Goal: Task Accomplishment & Management: Complete application form

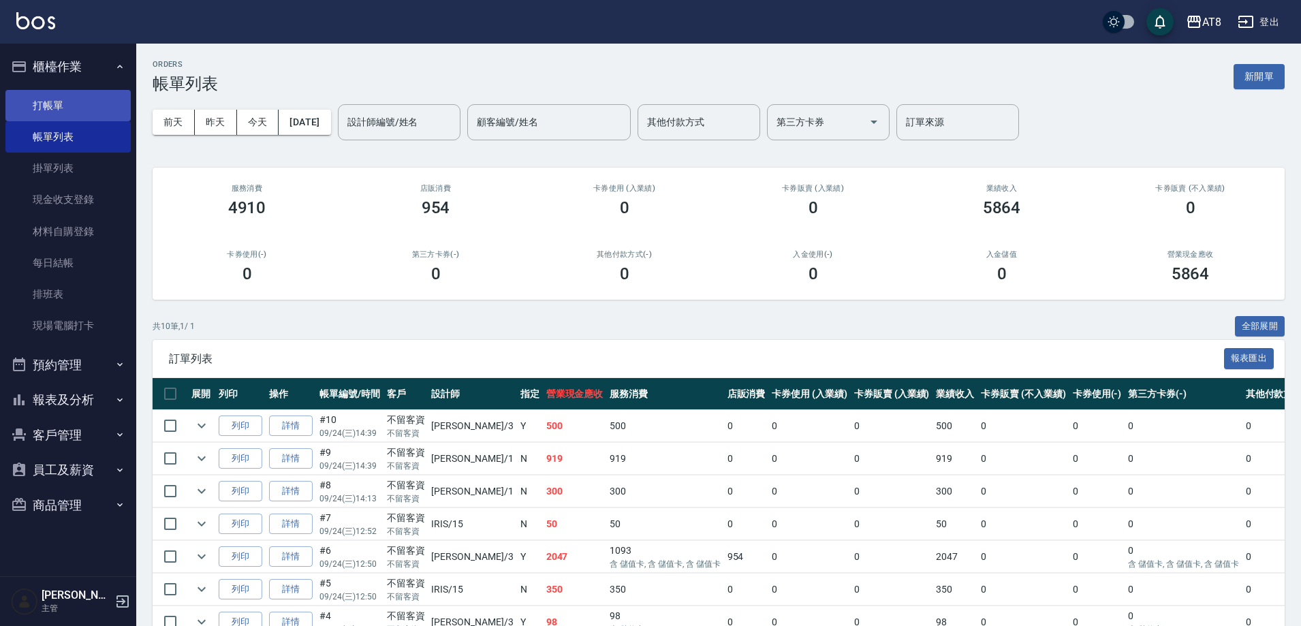
click at [52, 99] on link "打帳單" at bounding box center [67, 105] width 125 height 31
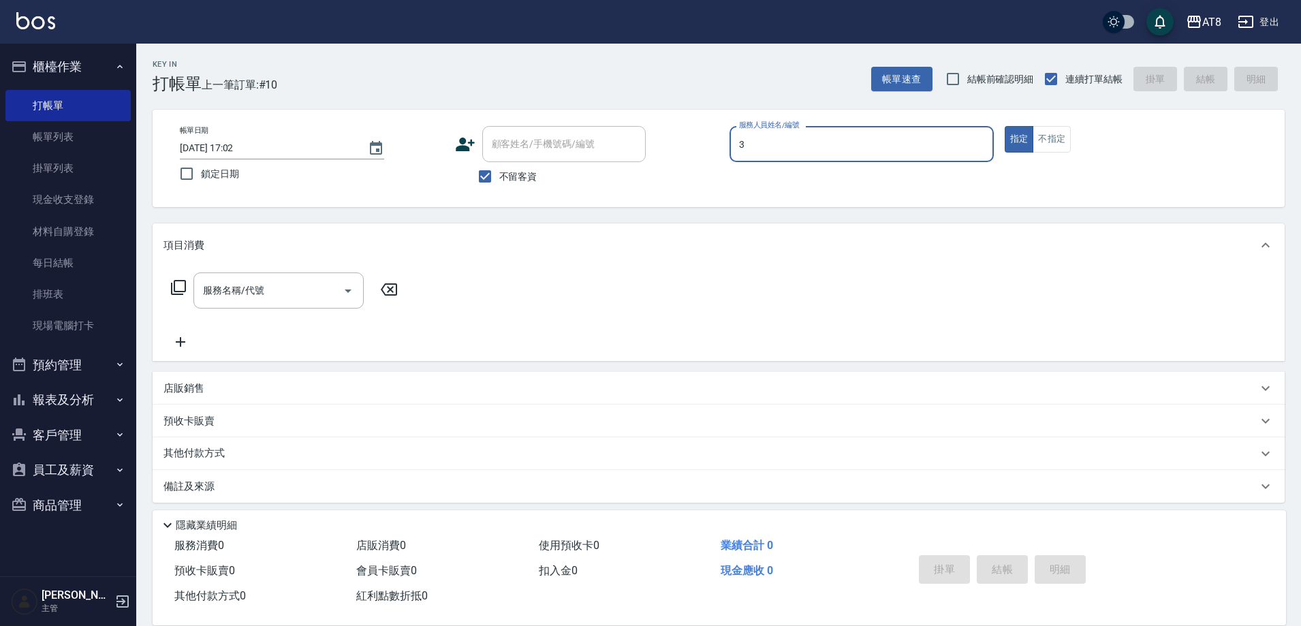
type input "[PERSON_NAME]-3"
type button "true"
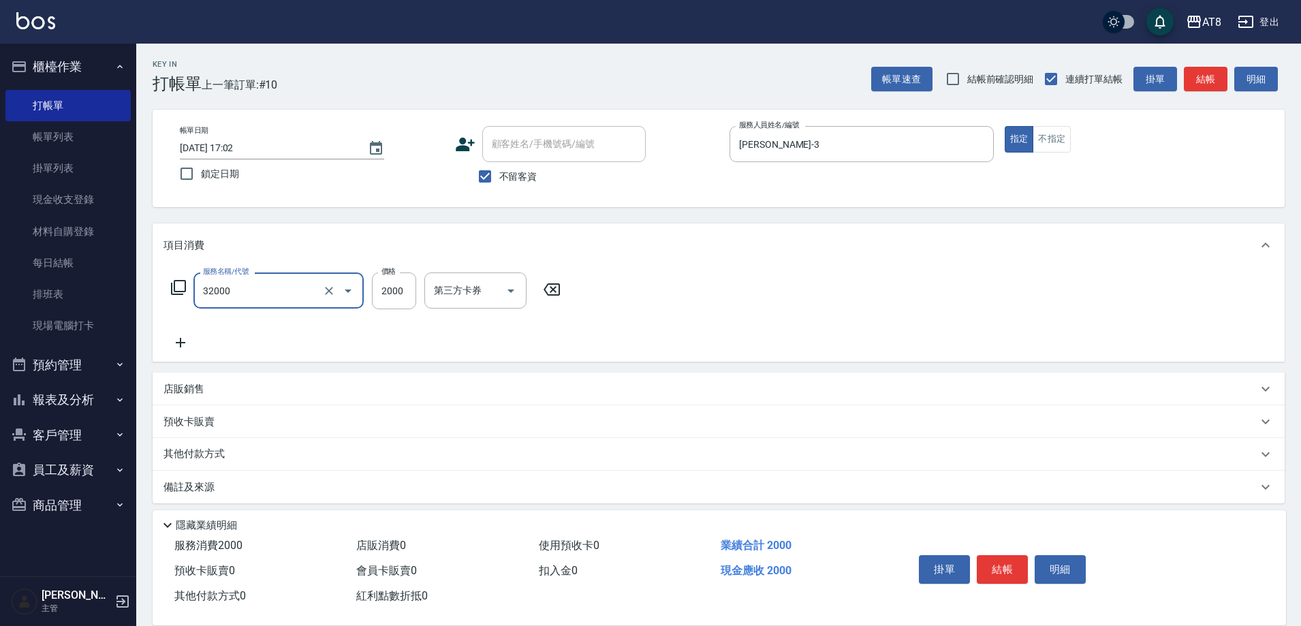
type input "燙髮(32000)"
click at [1020, 556] on button "結帳" at bounding box center [1002, 569] width 51 height 29
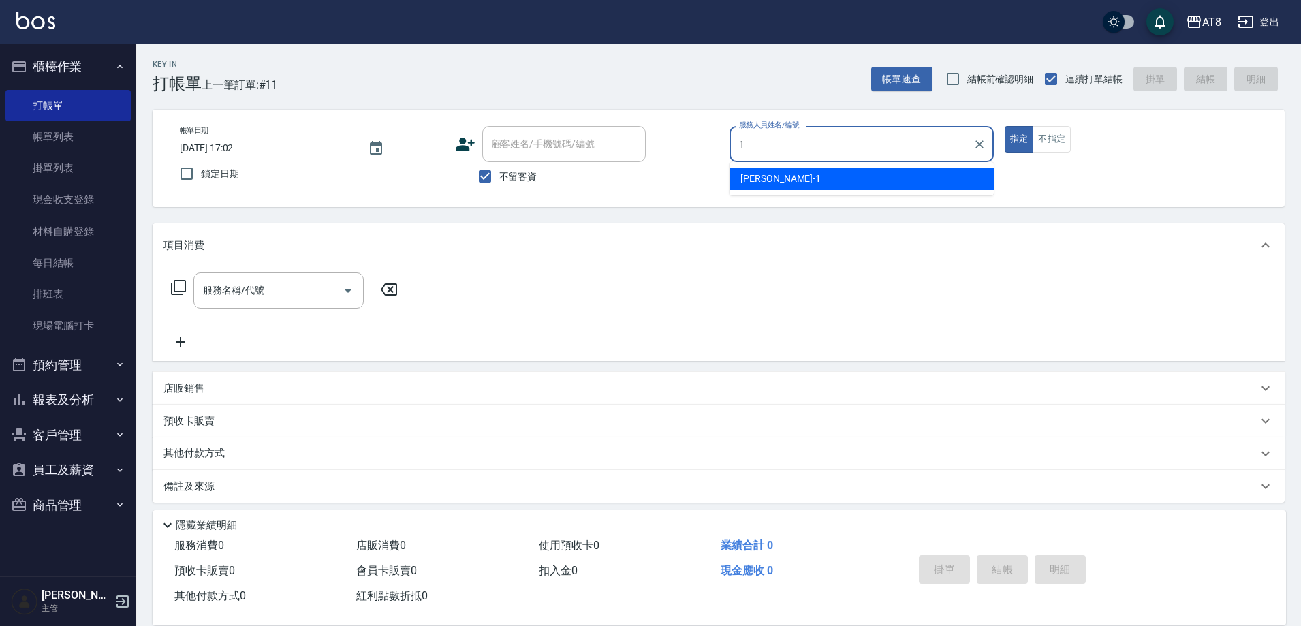
type input "YUKI-1"
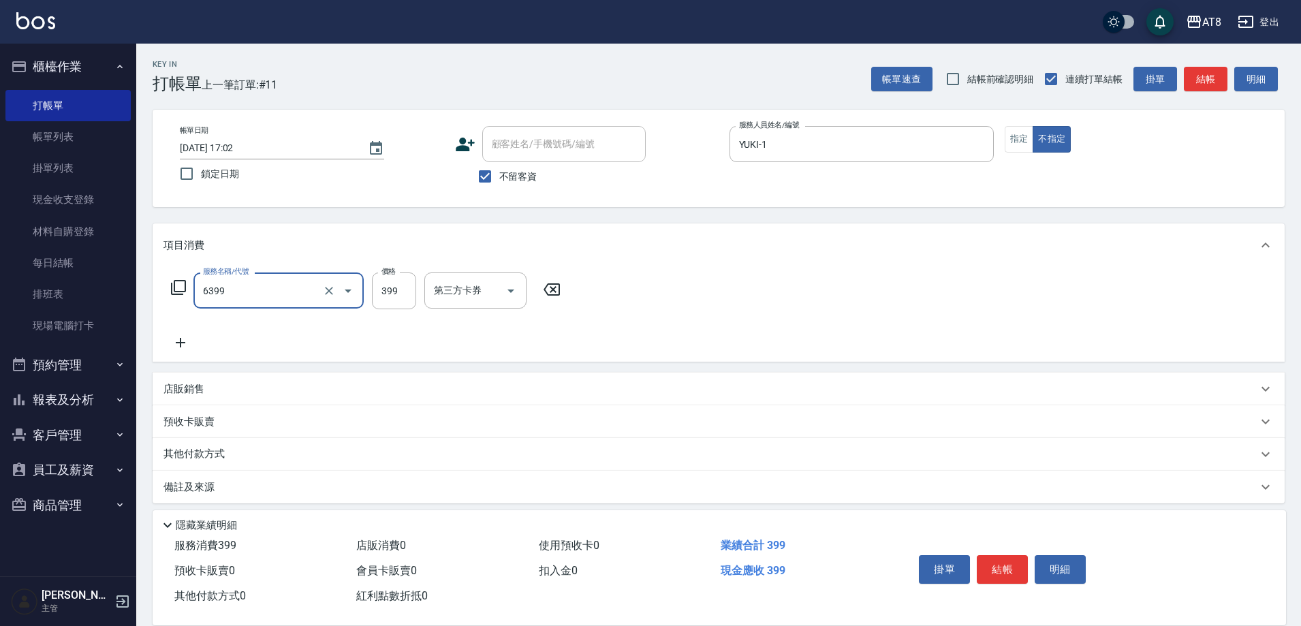
type input "SPA399(6399)"
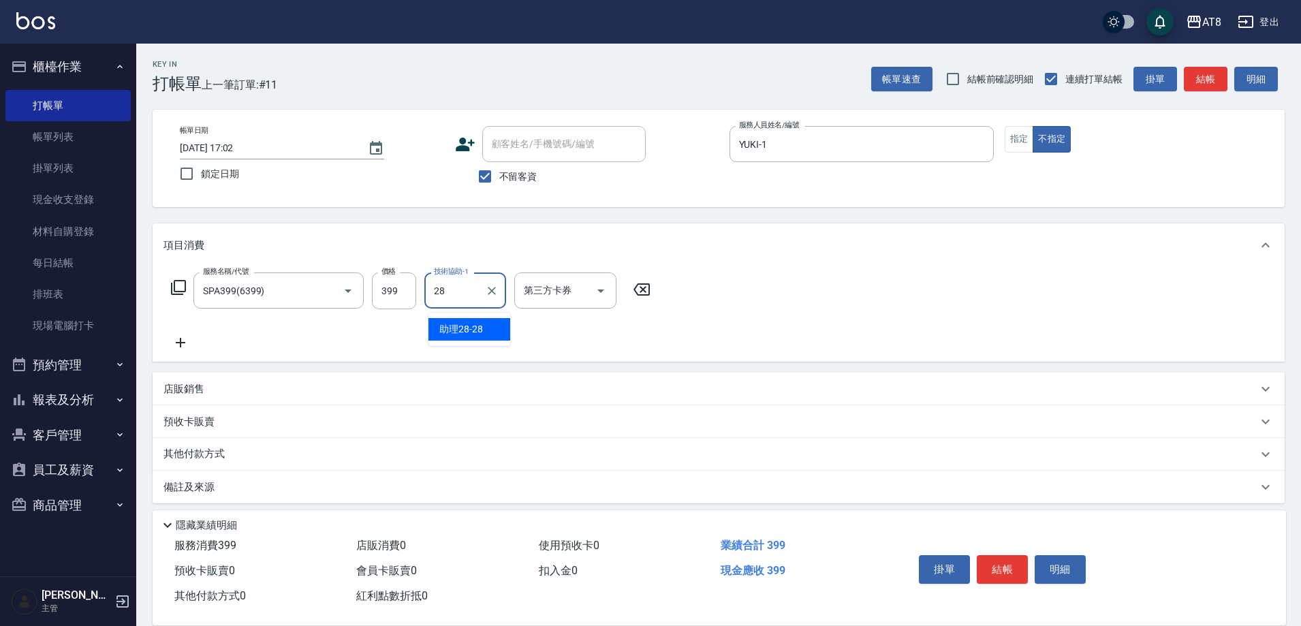
type input "助理28-28"
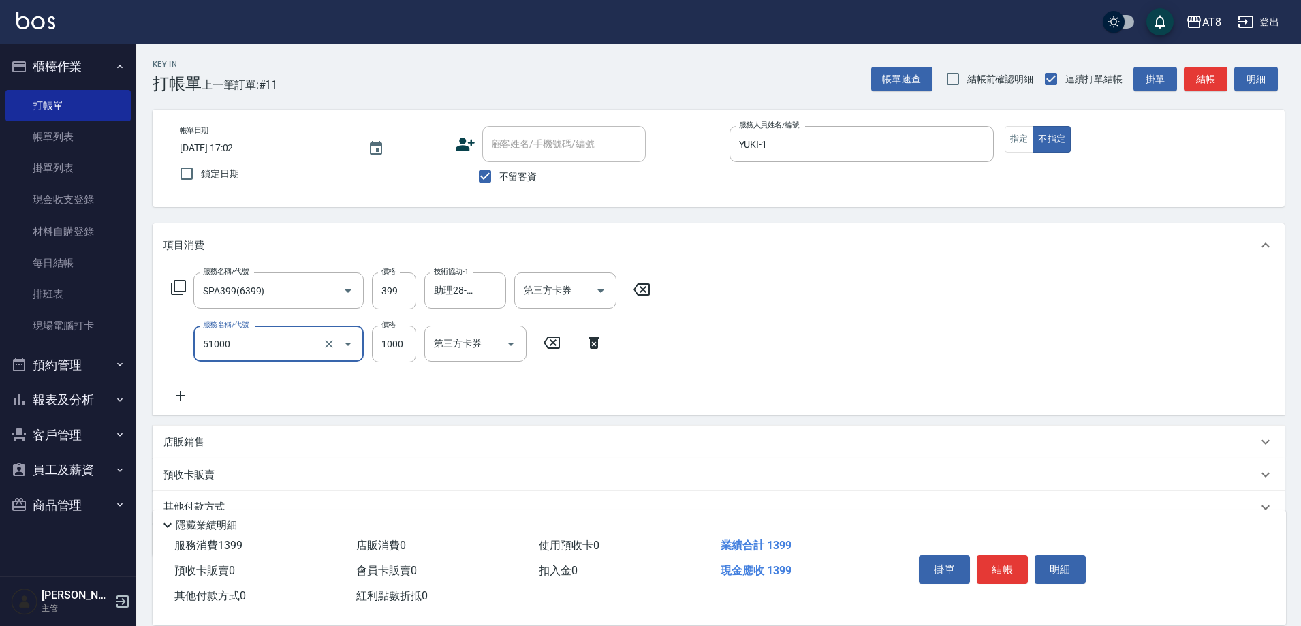
type input "酵素護髮(51000)"
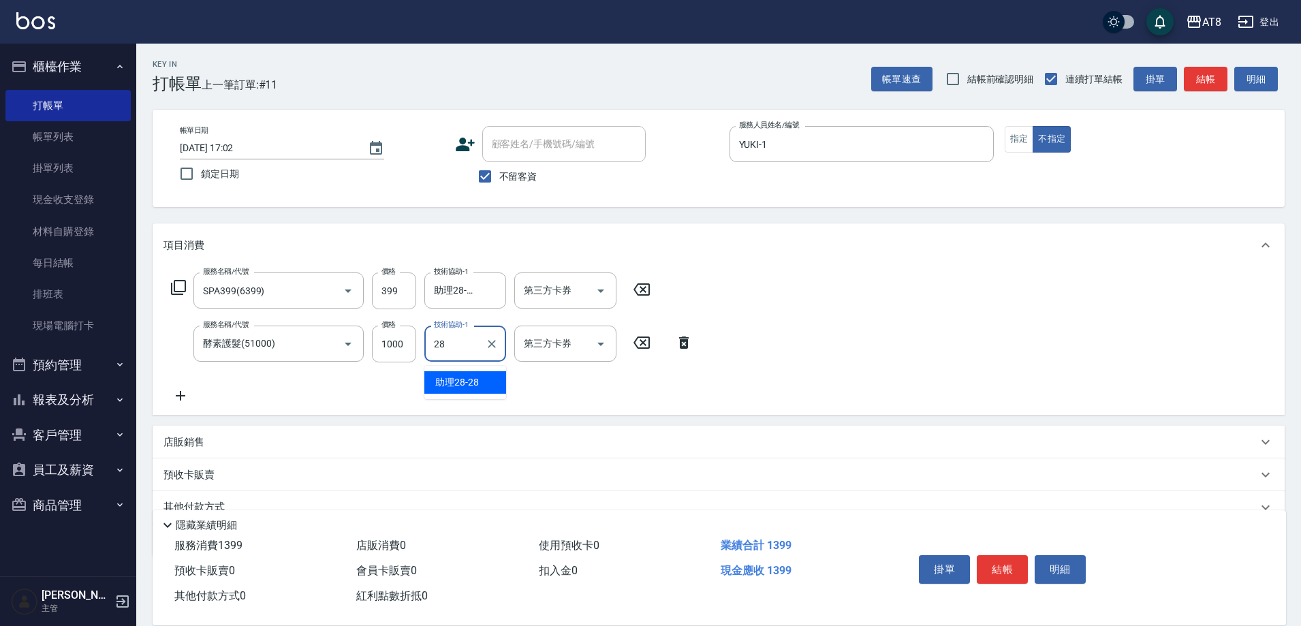
type input "助理28-28"
click at [1001, 556] on button "結帳" at bounding box center [1002, 569] width 51 height 29
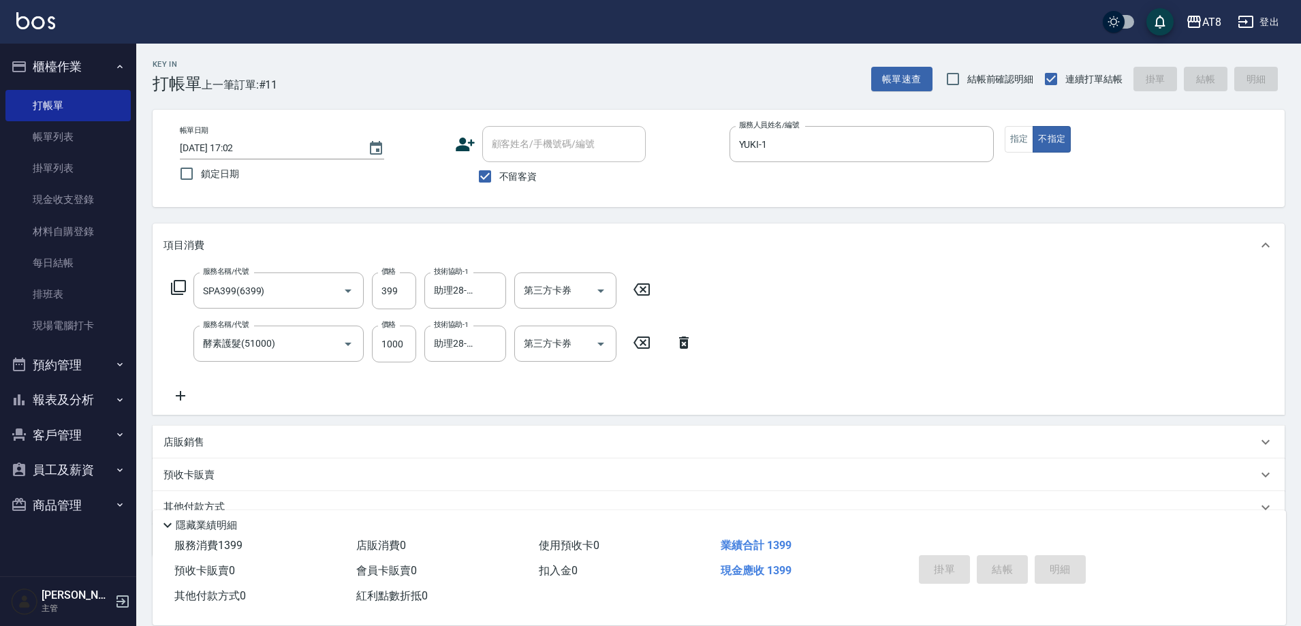
type input "[DATE] 17:03"
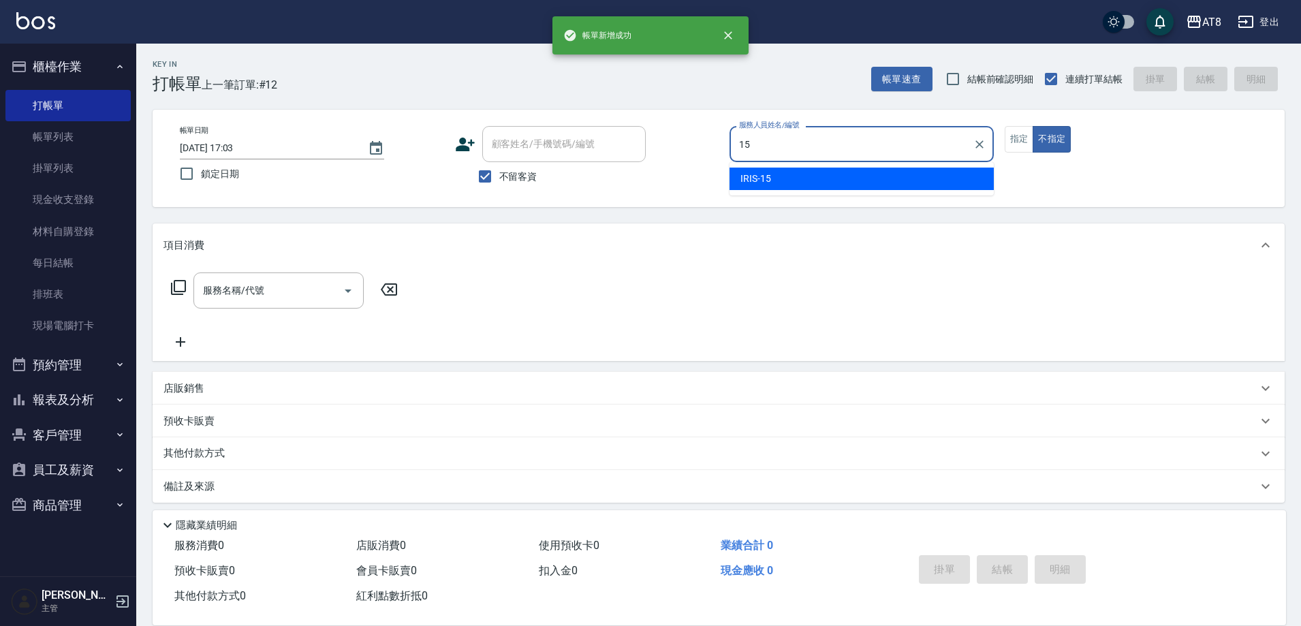
type input "IRIS-15"
type button "false"
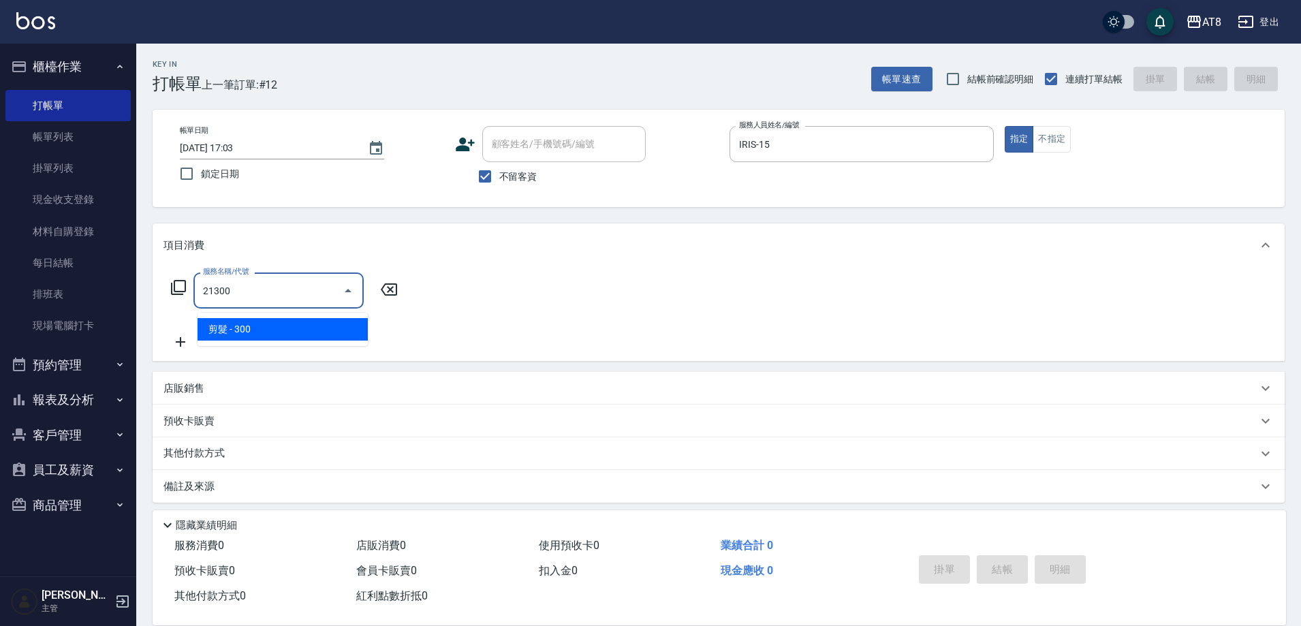
type input "剪髮(21300)"
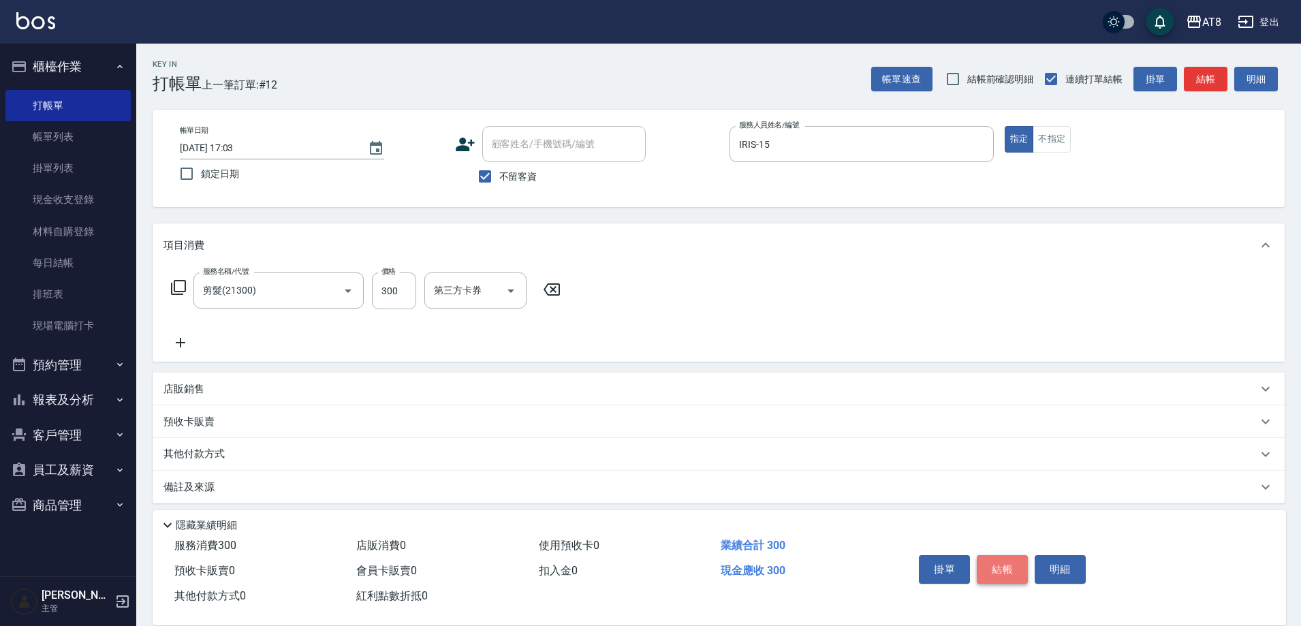
click at [1001, 556] on button "結帳" at bounding box center [1002, 569] width 51 height 29
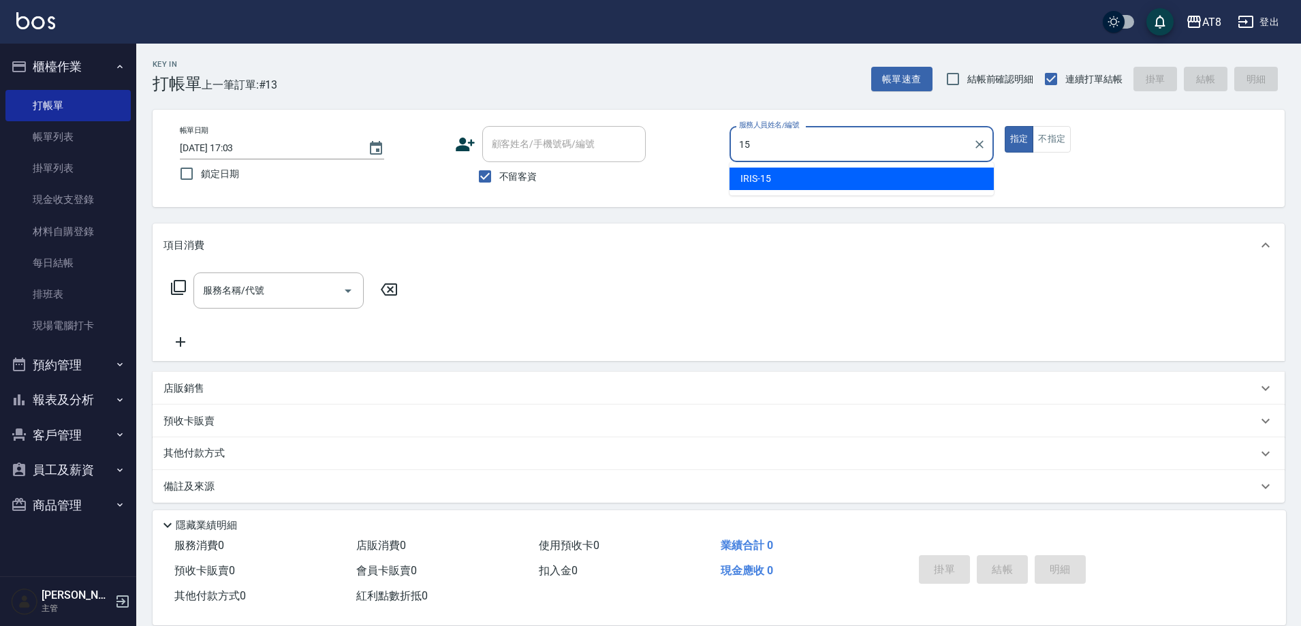
type input "IRIS-15"
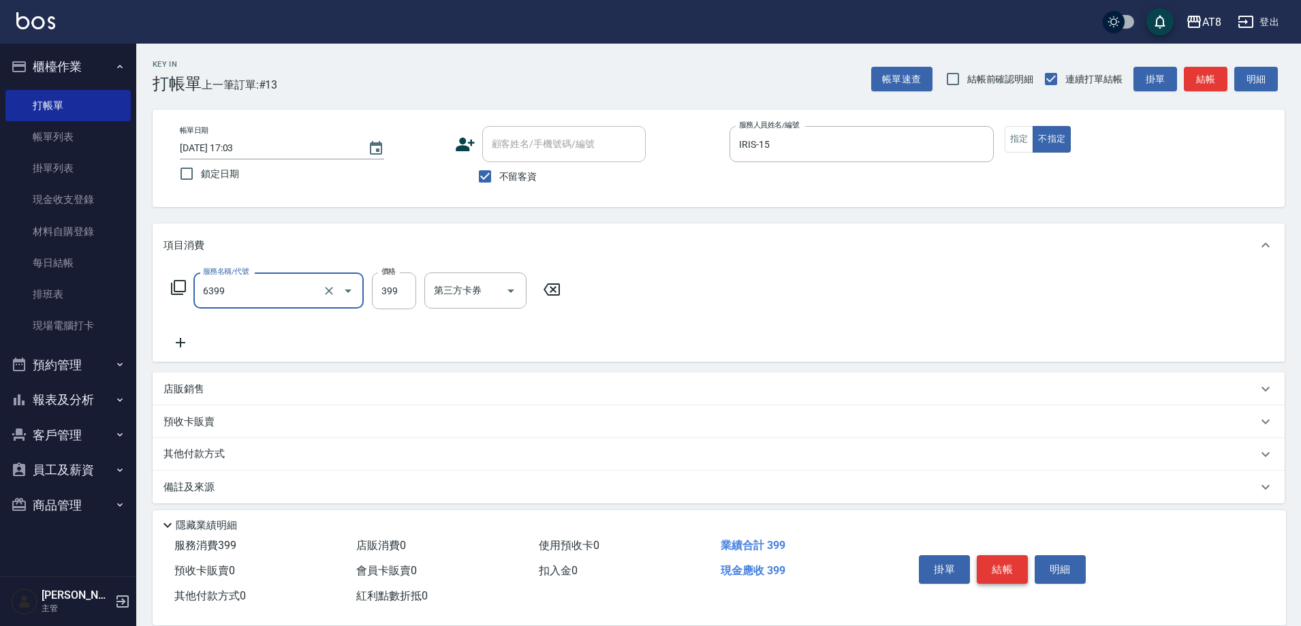
type input "SPA399(6399)"
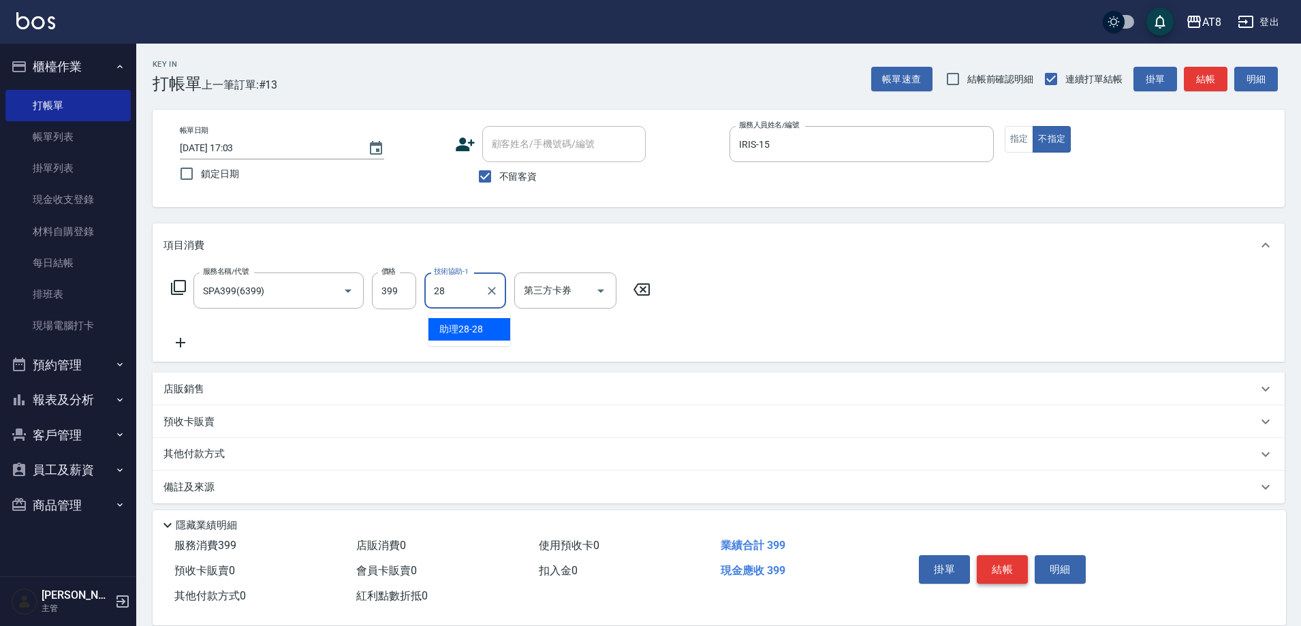
type input "助理28-28"
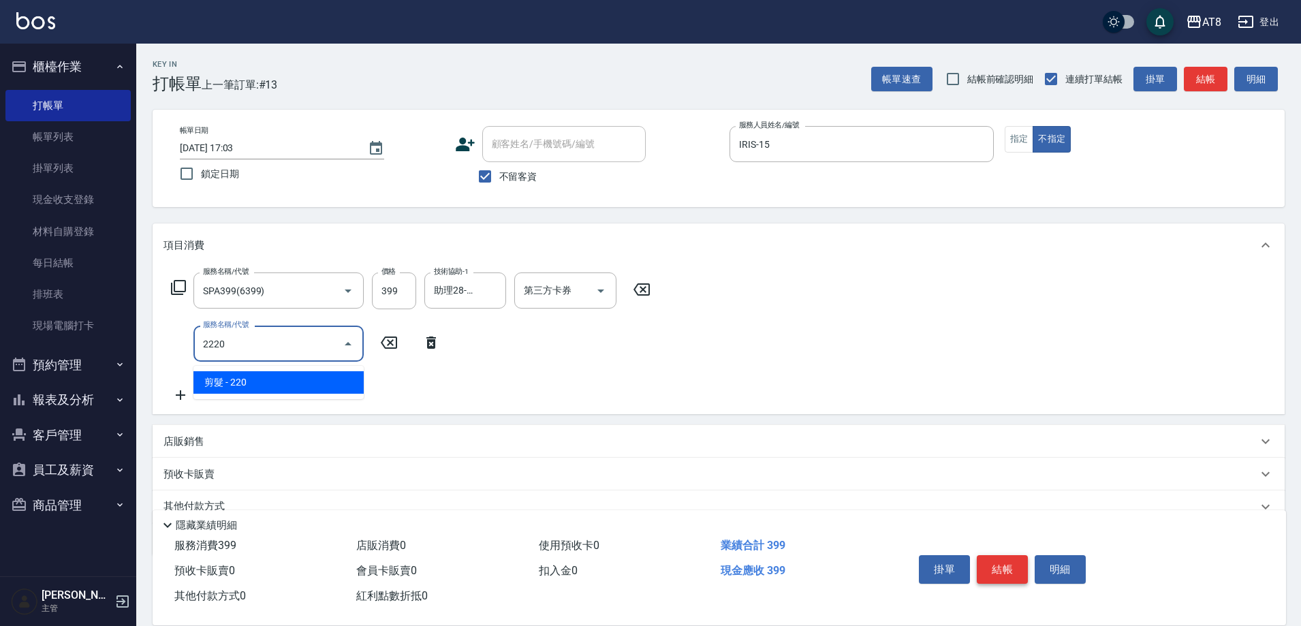
type input "剪髮(2220)"
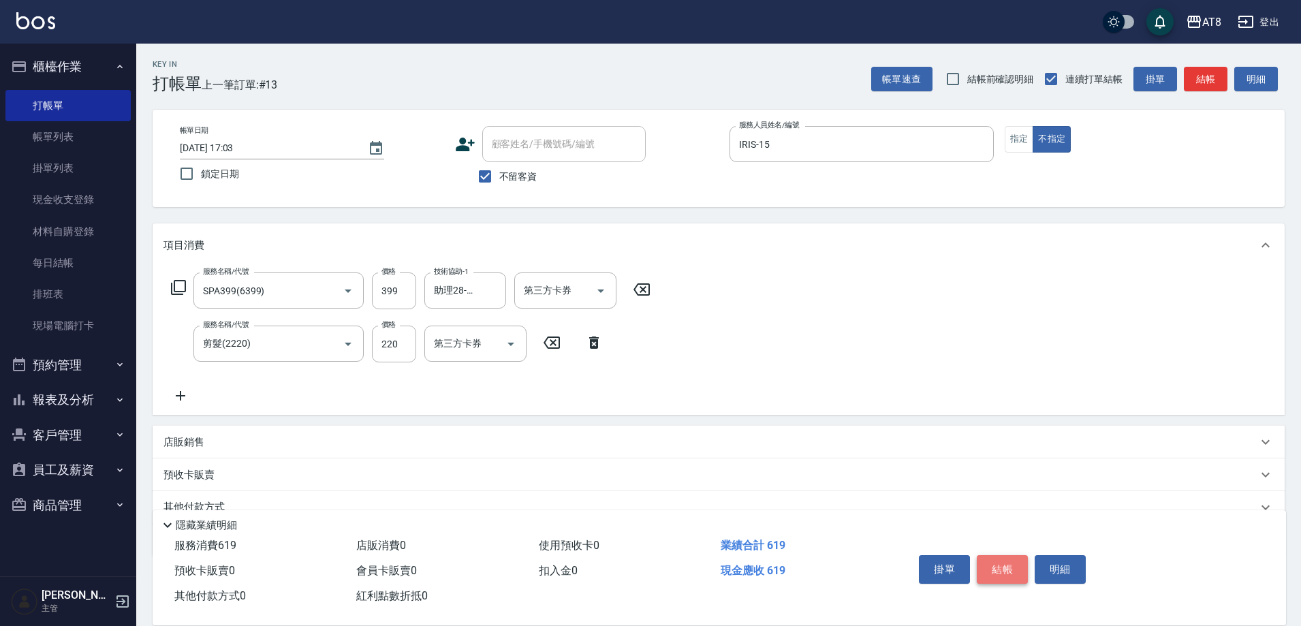
click at [1001, 556] on button "結帳" at bounding box center [1002, 569] width 51 height 29
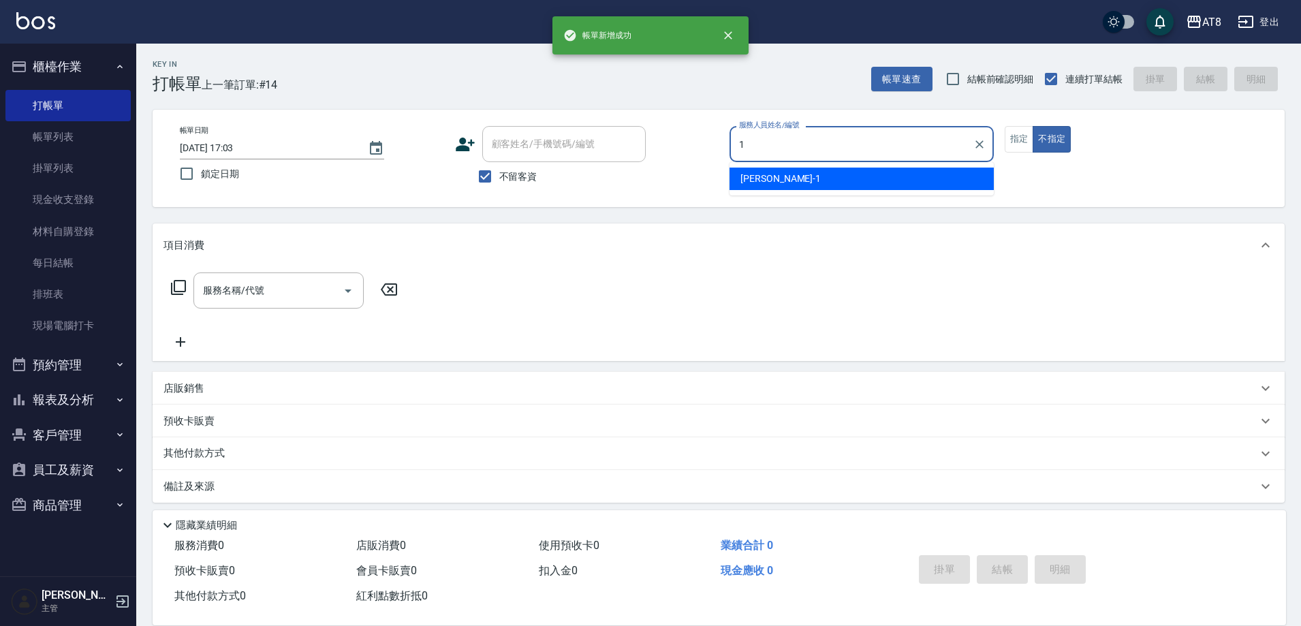
type input "YUKI-1"
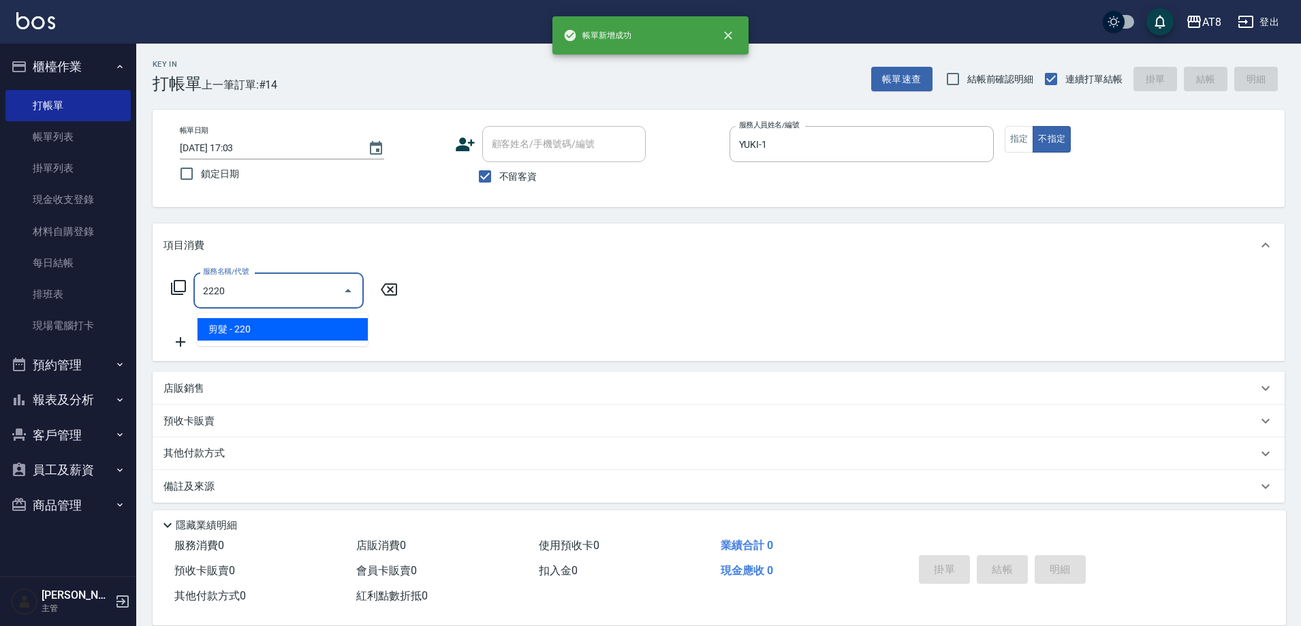
type input "剪髮(2220)"
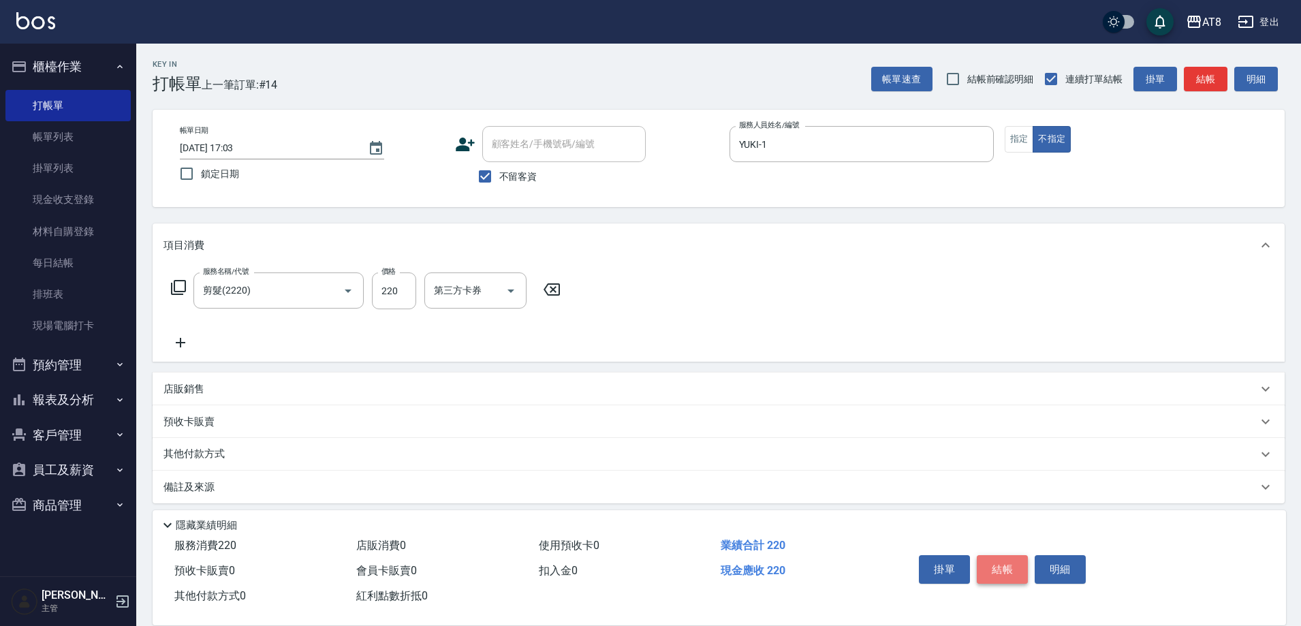
click at [1001, 556] on button "結帳" at bounding box center [1002, 569] width 51 height 29
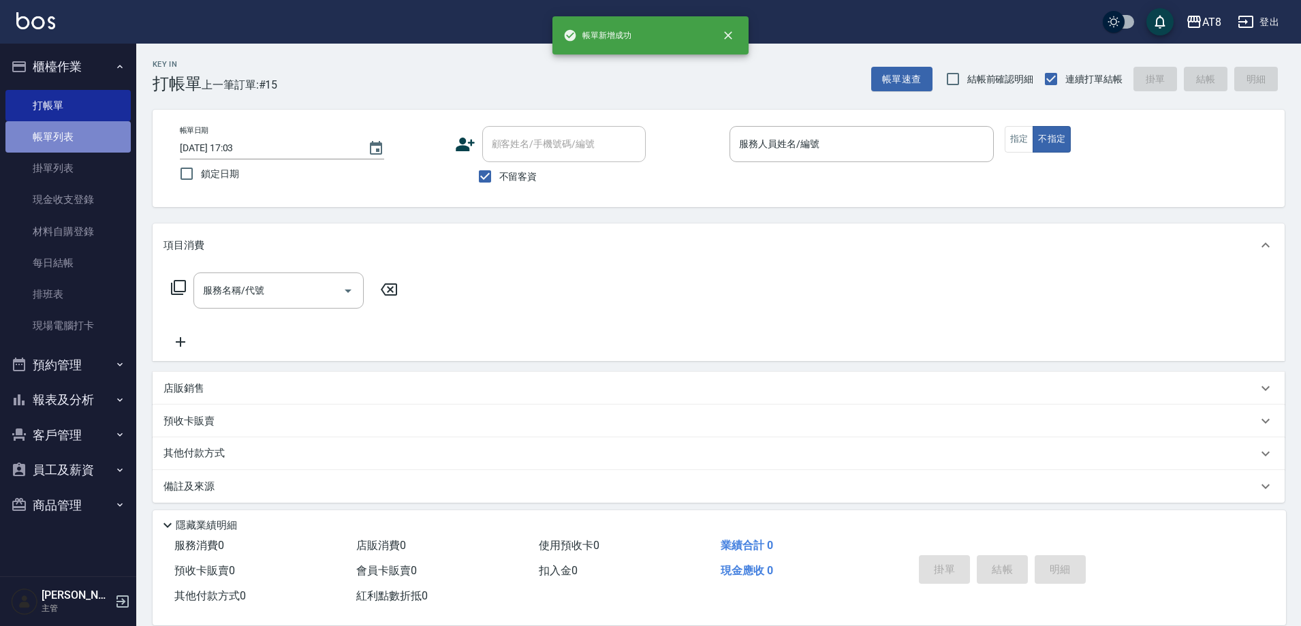
click at [67, 144] on link "帳單列表" at bounding box center [67, 136] width 125 height 31
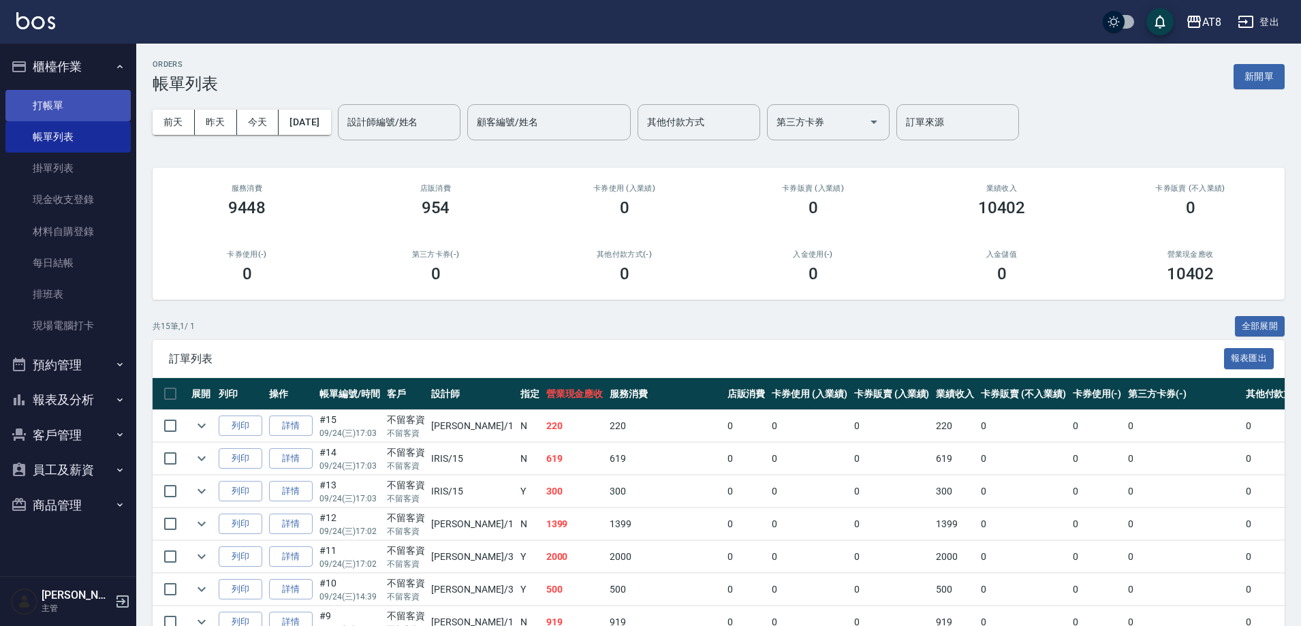
click at [64, 108] on link "打帳單" at bounding box center [67, 105] width 125 height 31
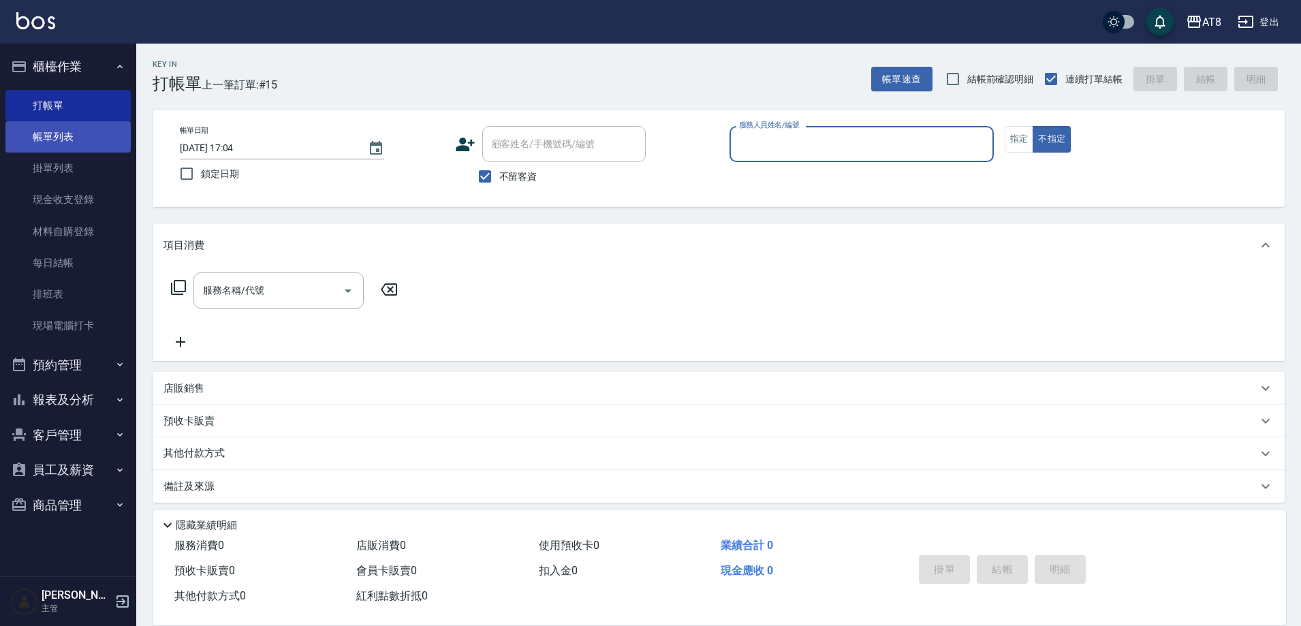
click at [114, 134] on link "帳單列表" at bounding box center [67, 136] width 125 height 31
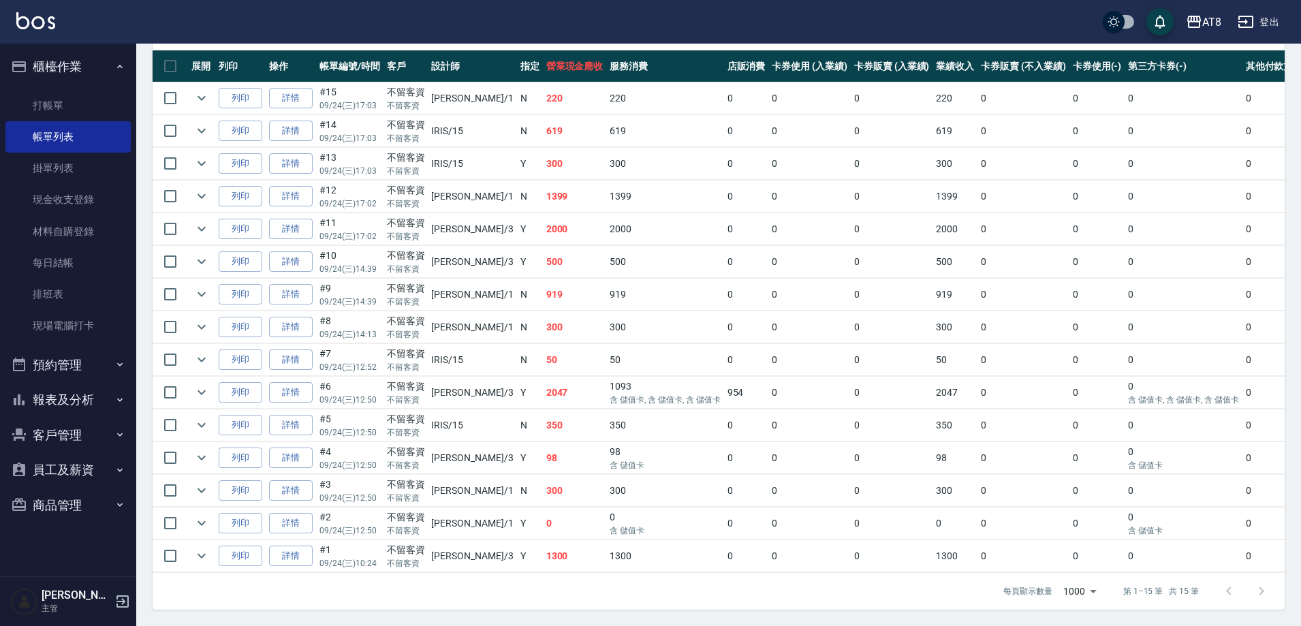
scroll to position [415, 0]
click at [297, 546] on link "詳情" at bounding box center [291, 556] width 44 height 21
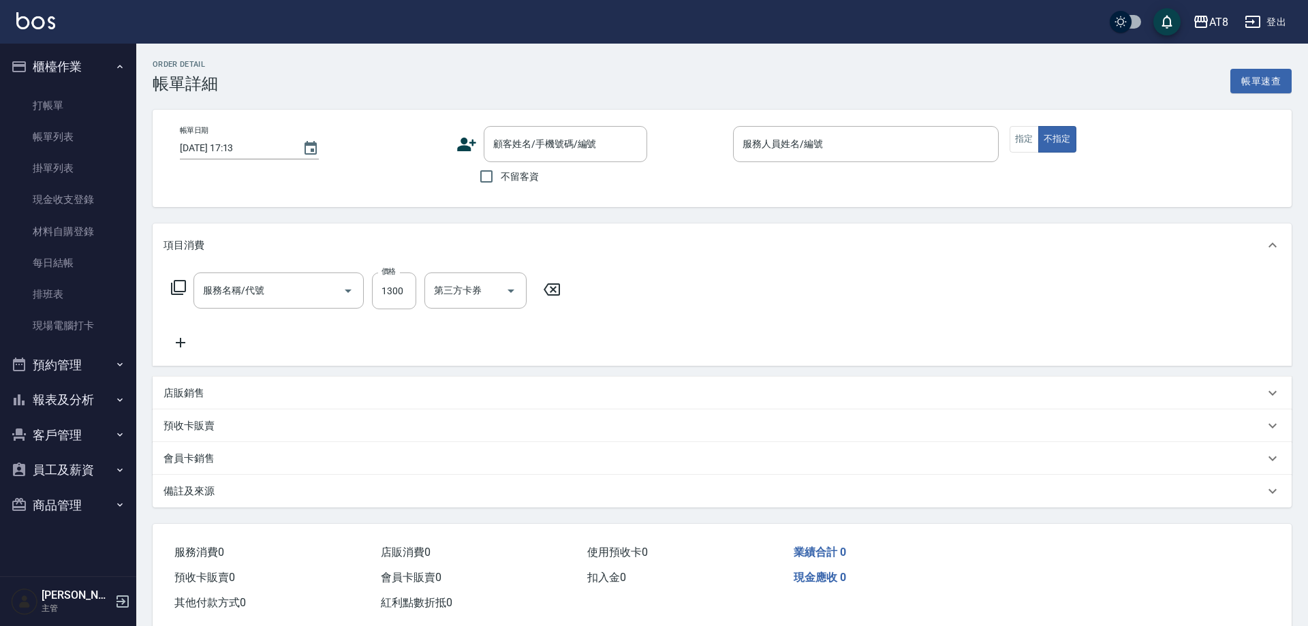
type input "[DATE] 10:24"
checkbox input "true"
type input "[PERSON_NAME]-3"
type input "染髮(41300)"
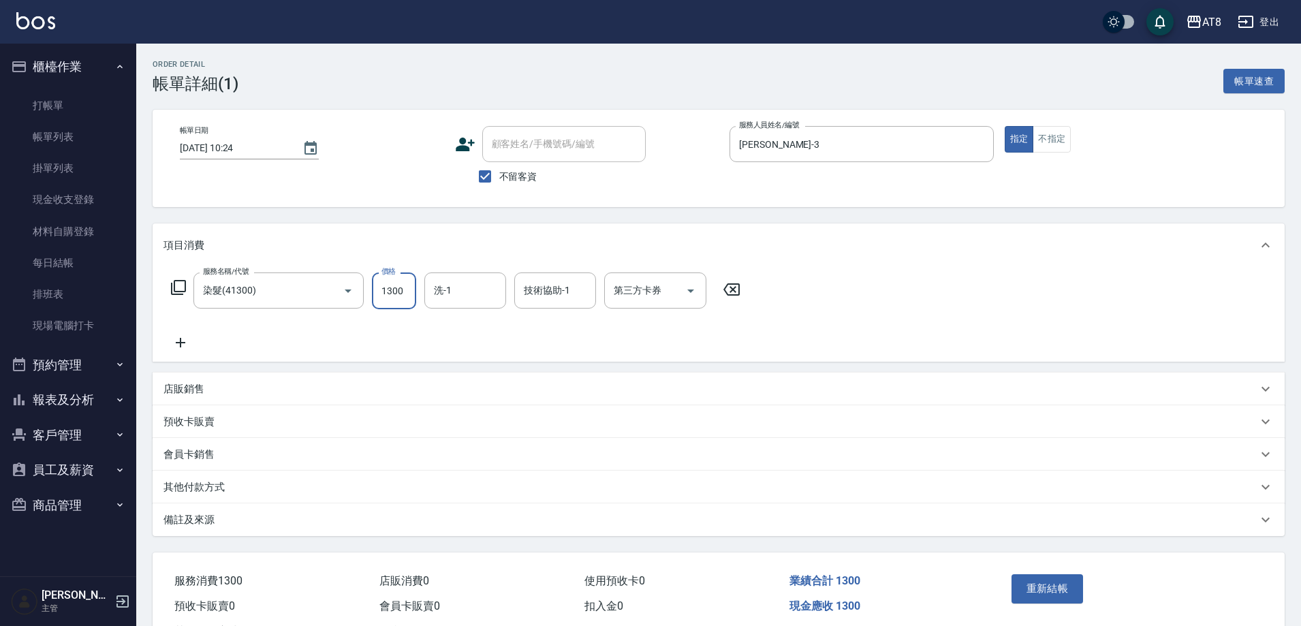
click at [405, 301] on input "1300" at bounding box center [394, 290] width 44 height 37
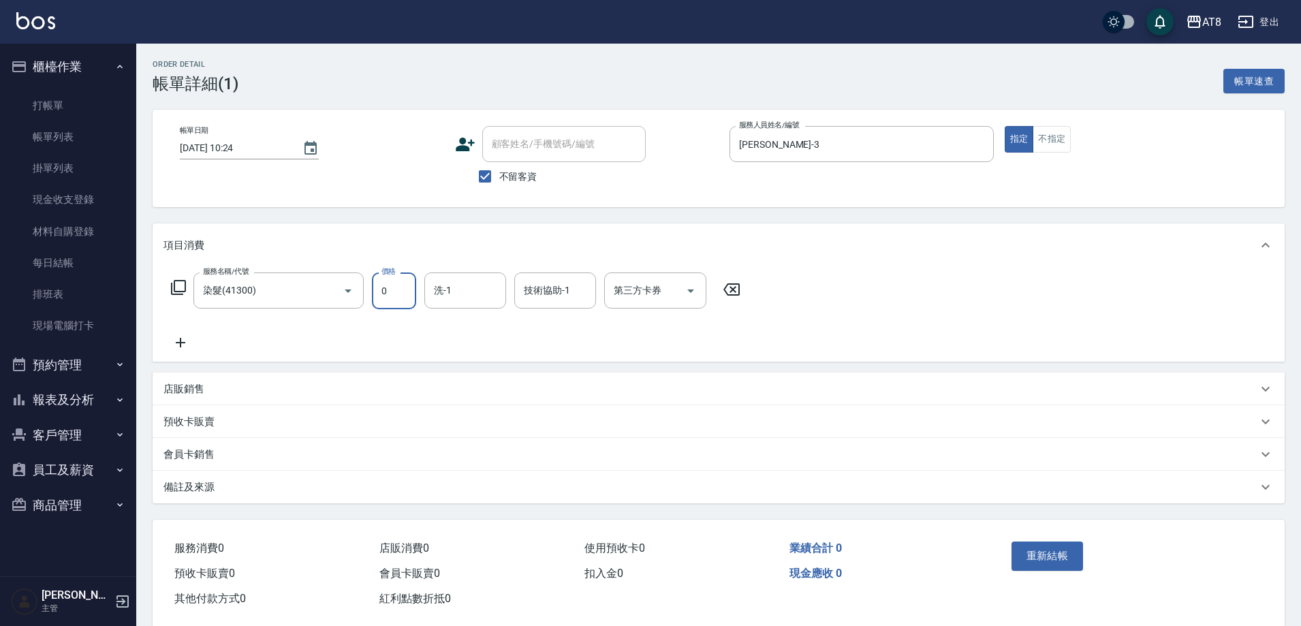
type input "0"
click at [738, 295] on icon at bounding box center [731, 289] width 16 height 12
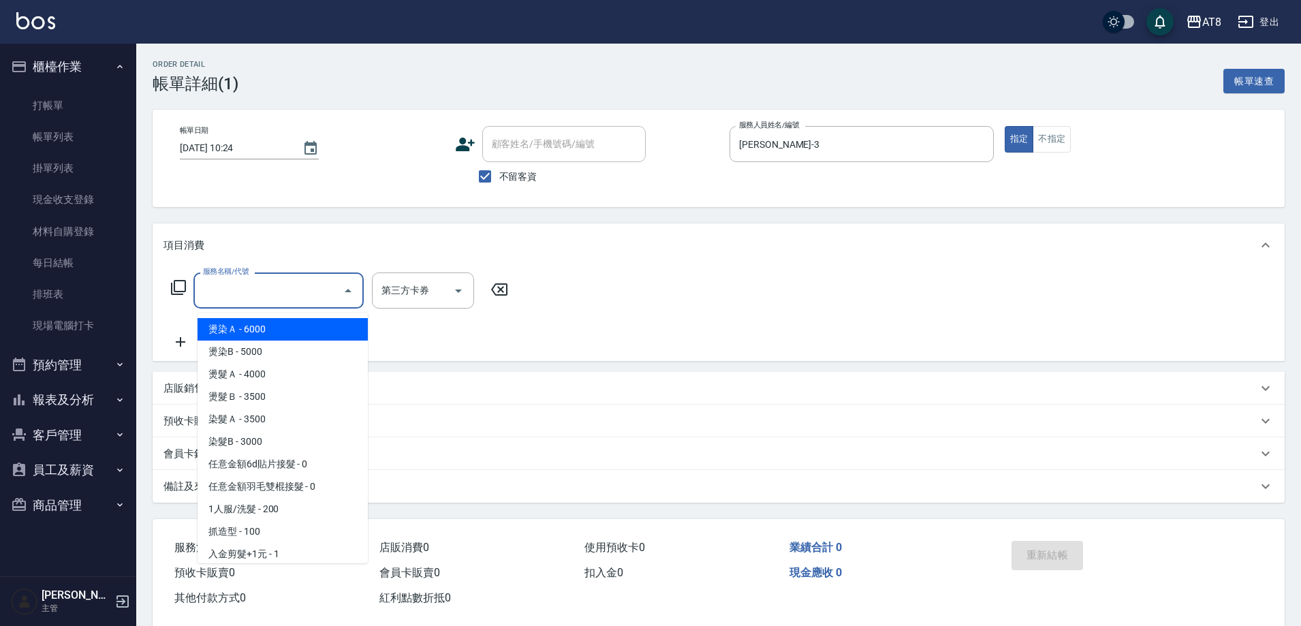
click at [255, 294] on input "服務名稱/代號" at bounding box center [269, 291] width 138 height 24
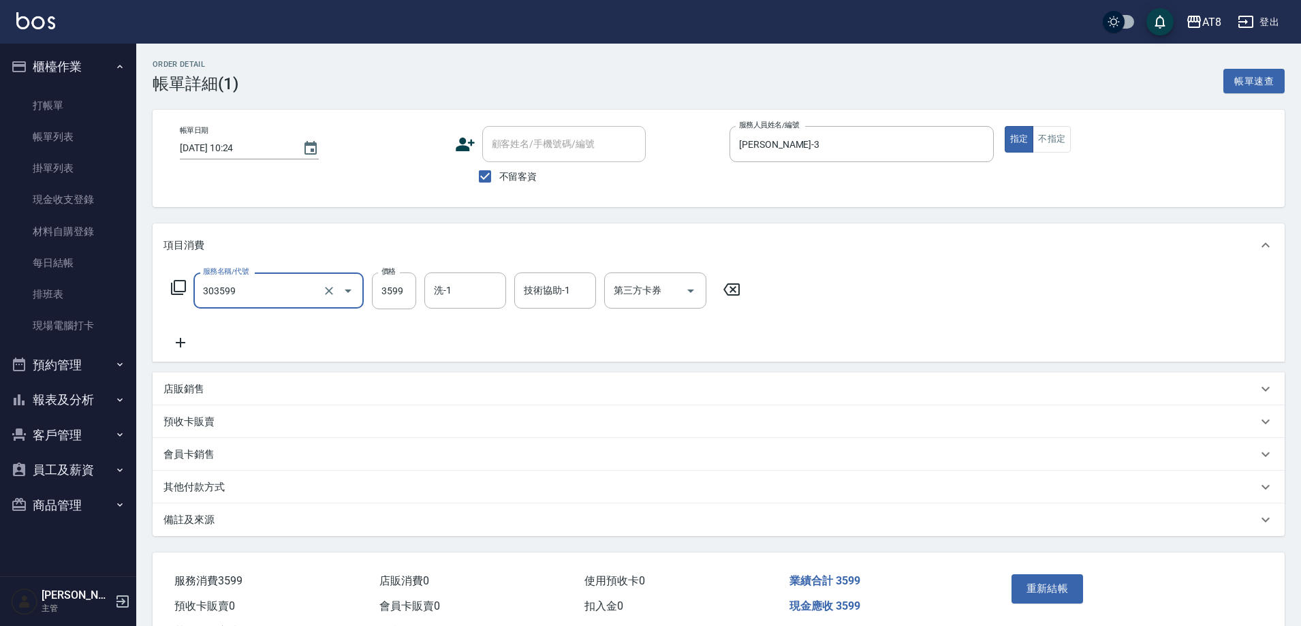
type input "入金ovc調配燙3599(303599)"
type input "3800"
type input "助理25-25"
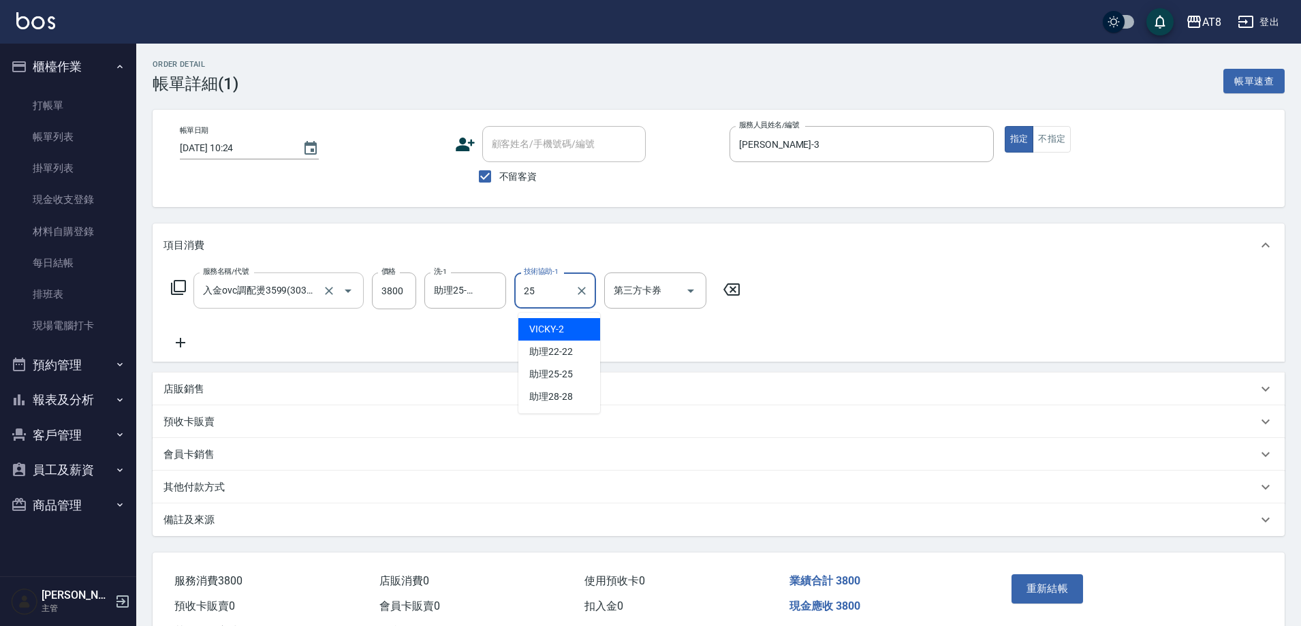
type input "助理25-25"
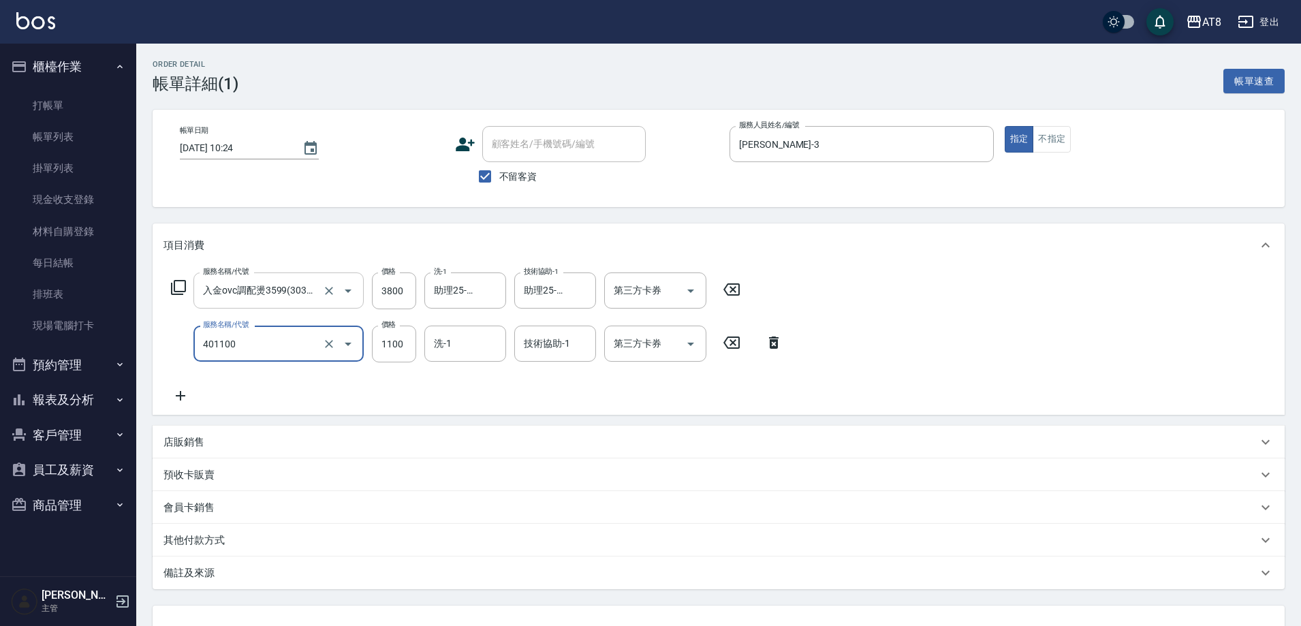
type input "入金染髮1100(401100)"
type input "1200"
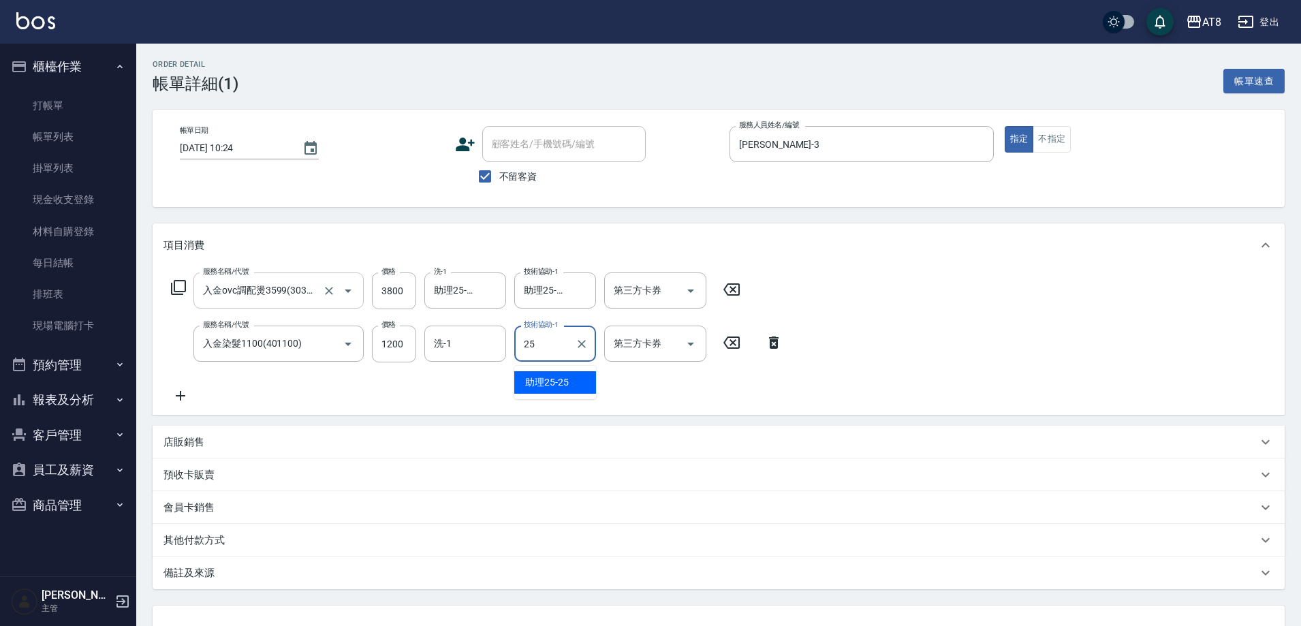
type input "助理25-25"
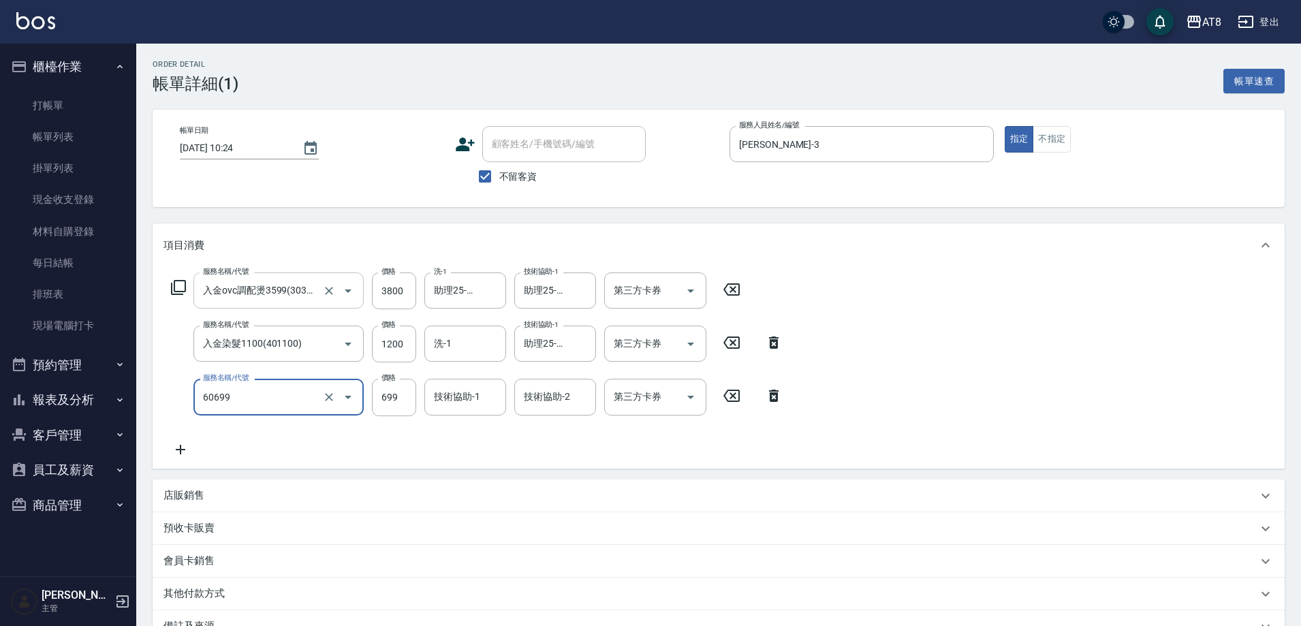
type input "入金SPA699(60699)"
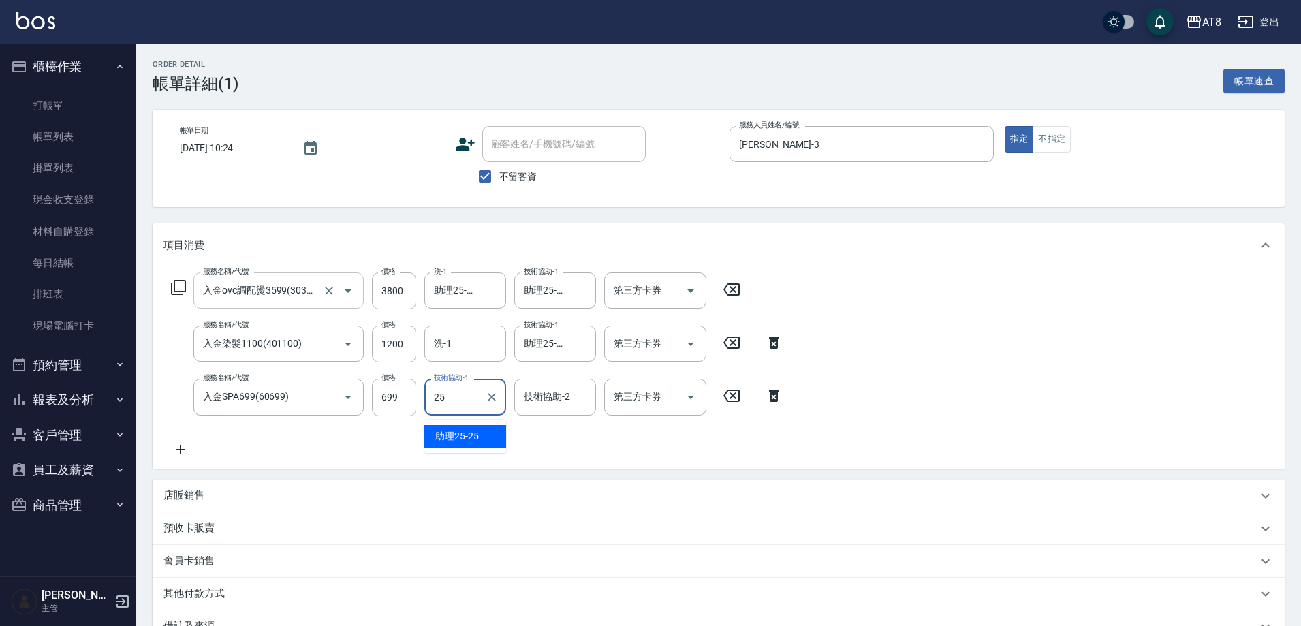
type input "助理25-25"
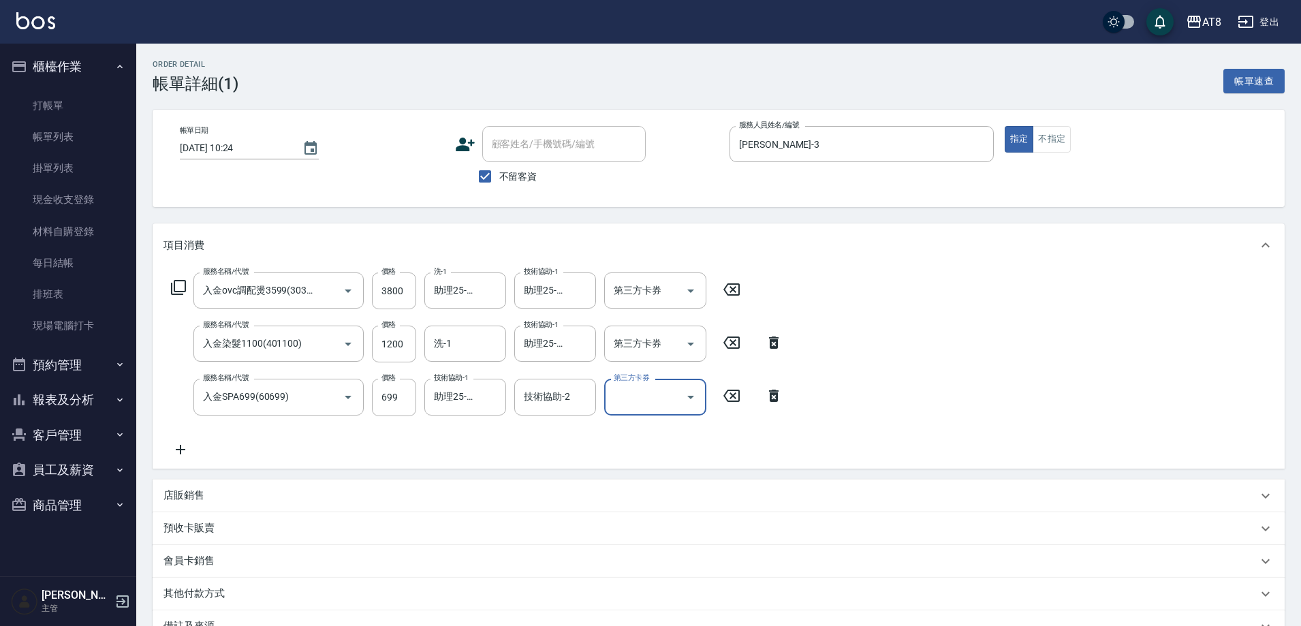
scroll to position [183, 0]
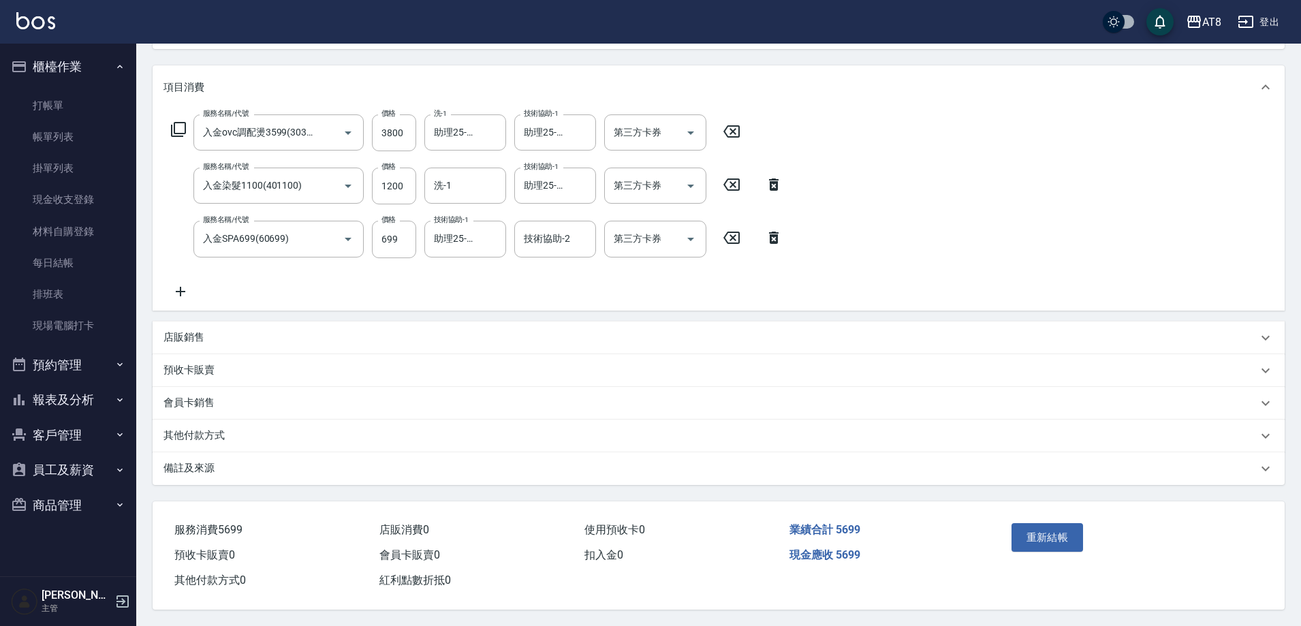
click at [179, 330] on p "店販銷售" at bounding box center [183, 337] width 41 height 14
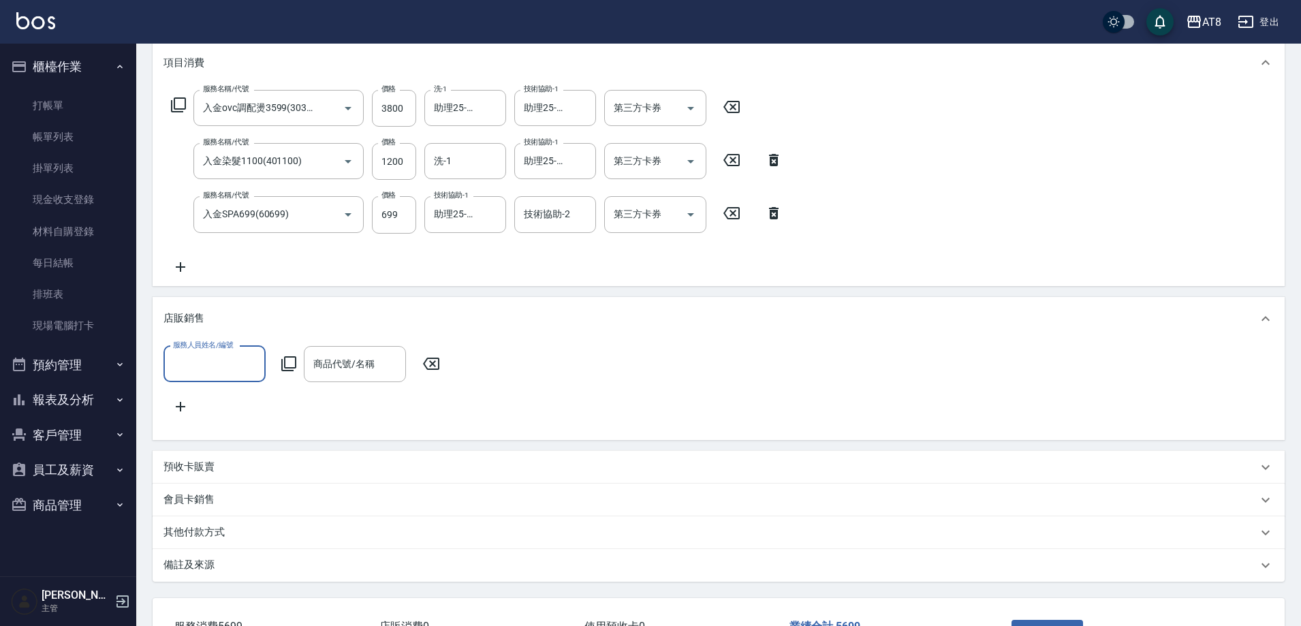
scroll to position [0, 0]
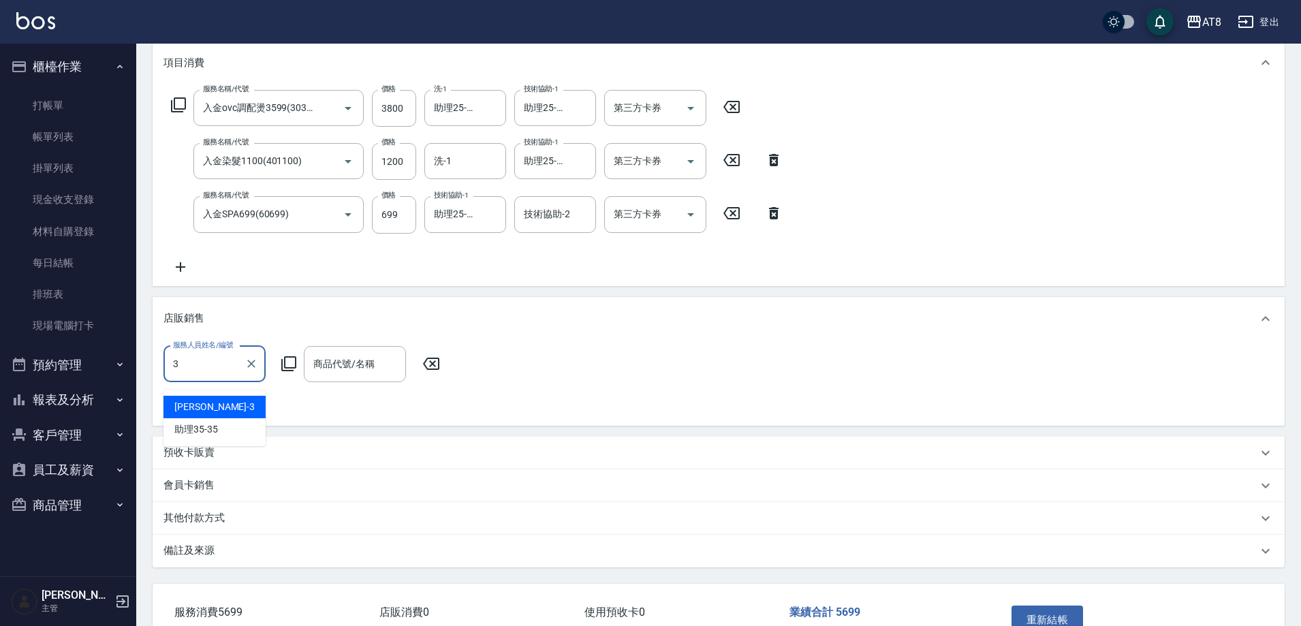
type input "[PERSON_NAME]-3"
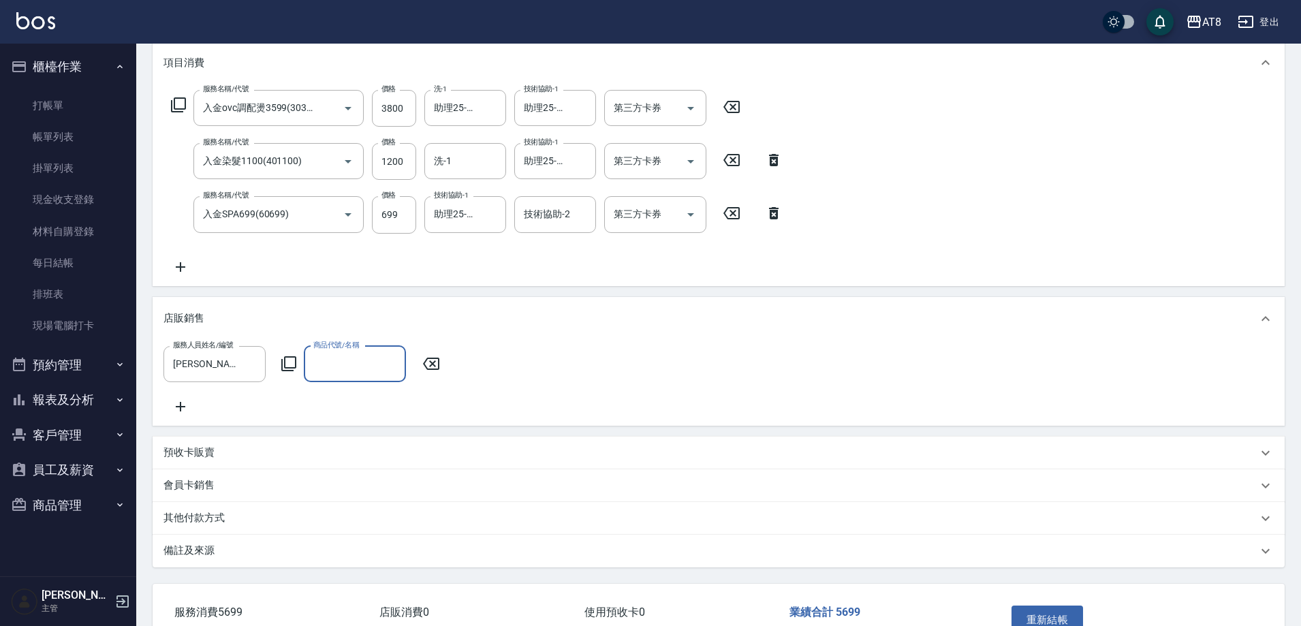
click at [294, 371] on icon at bounding box center [288, 363] width 15 height 15
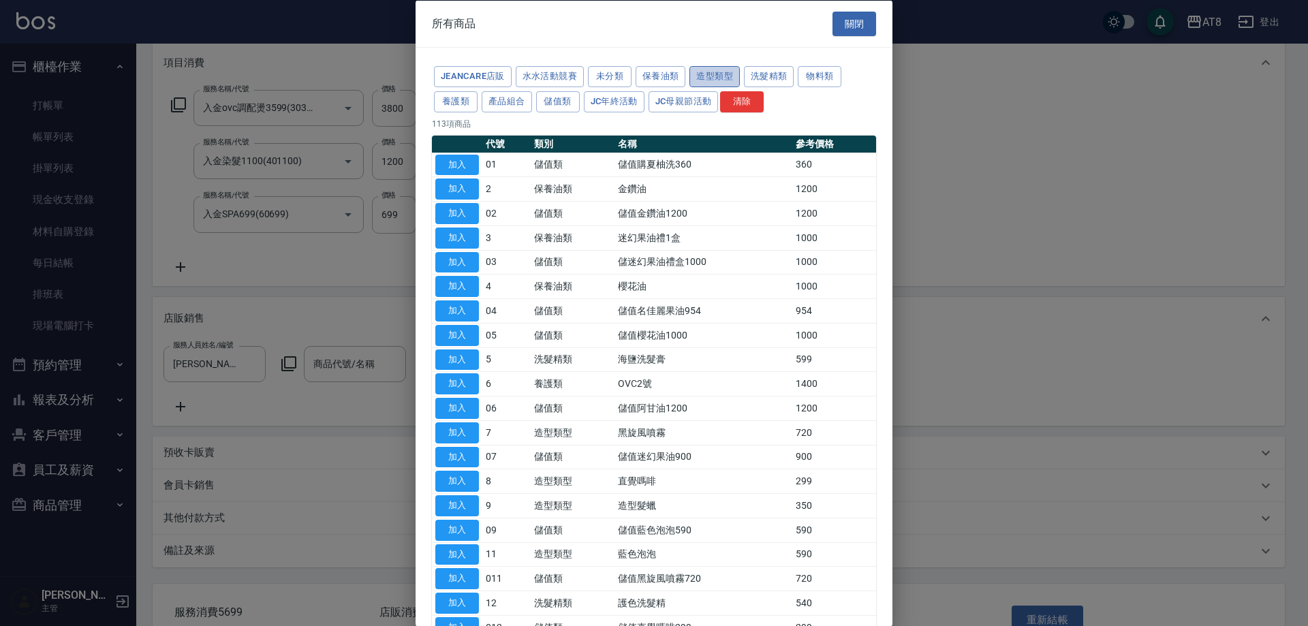
click at [740, 78] on button "造型類型" at bounding box center [714, 76] width 50 height 21
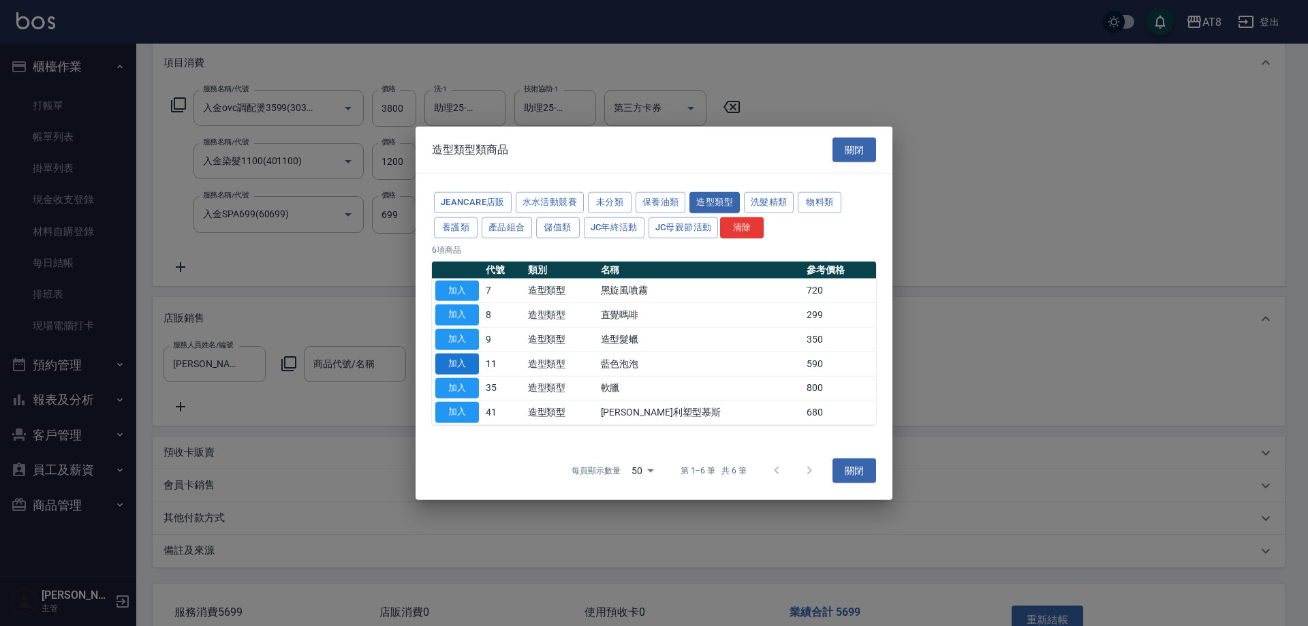
click at [451, 370] on button "加入" at bounding box center [457, 363] width 44 height 21
type input "藍色泡泡"
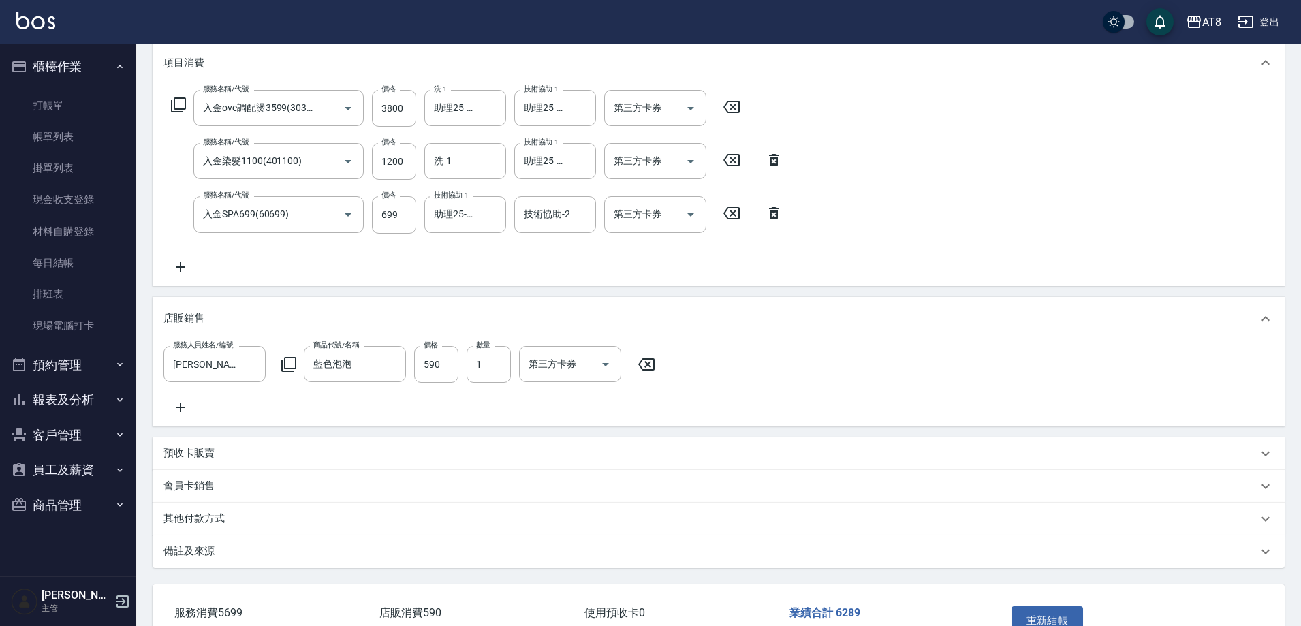
click at [297, 368] on icon at bounding box center [289, 364] width 16 height 16
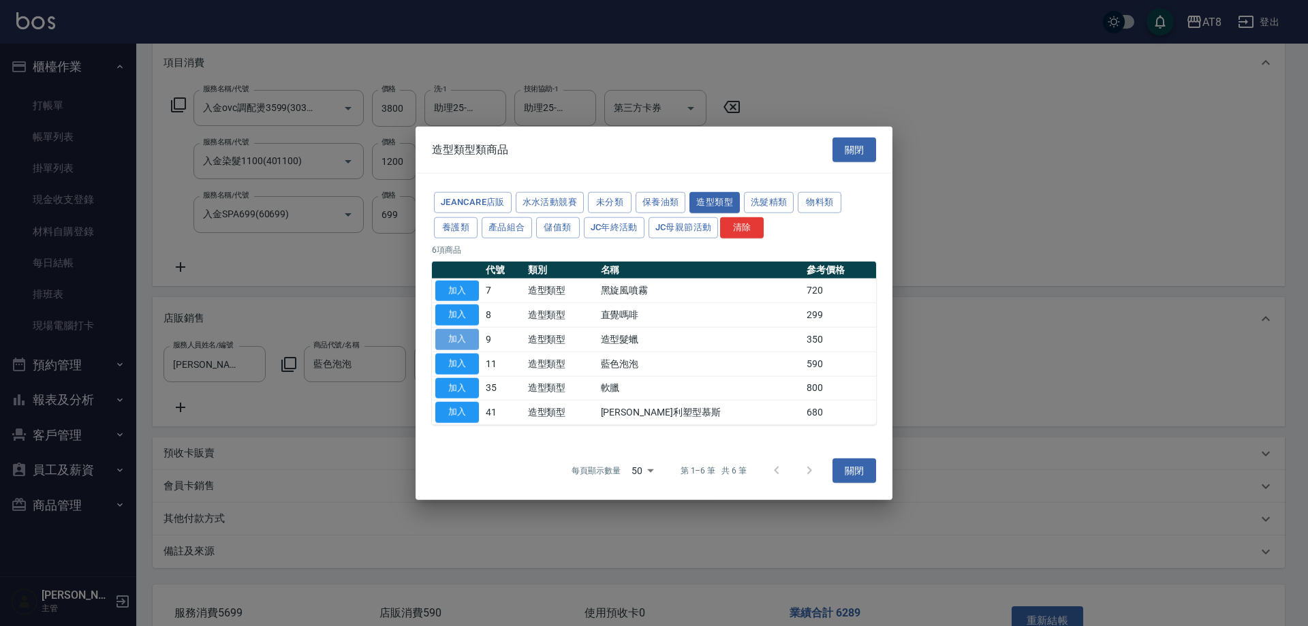
click at [462, 339] on button "加入" at bounding box center [457, 339] width 44 height 21
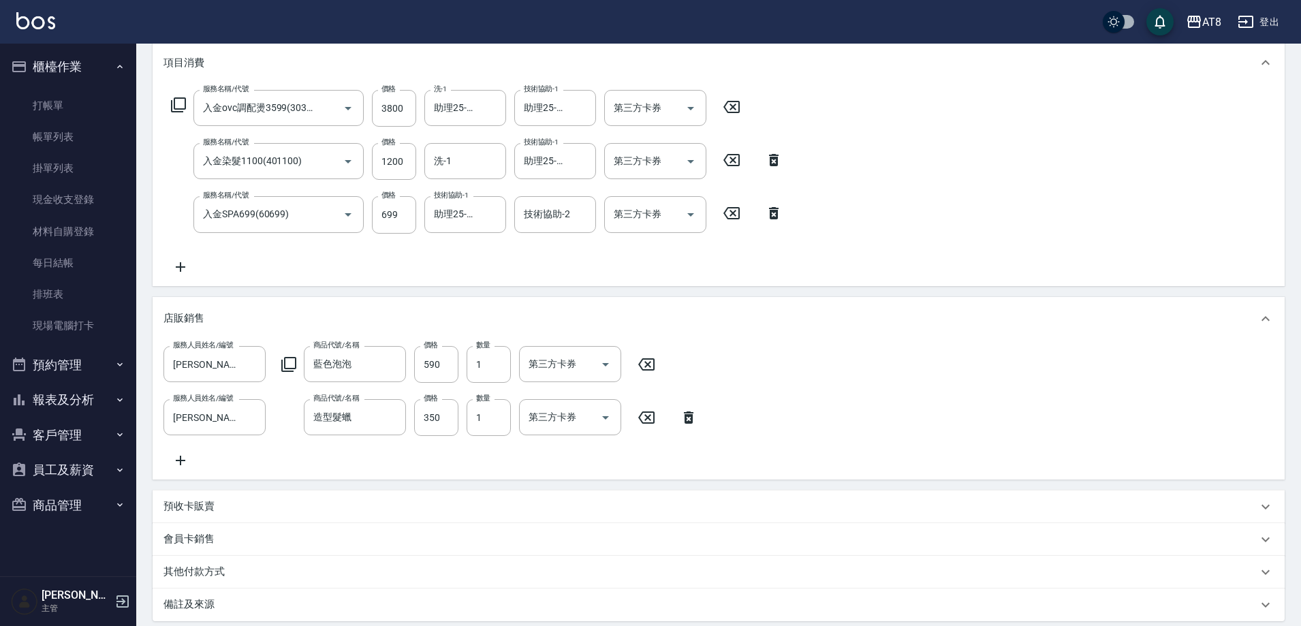
click at [772, 394] on div "服務人員姓名/編號 [PERSON_NAME]-3 服務人員姓名/編號 商品代號/名稱 藍色泡泡 商品代號/名稱 價格 590 價格 數量 1 數量 第三方卡…" at bounding box center [718, 407] width 1110 height 123
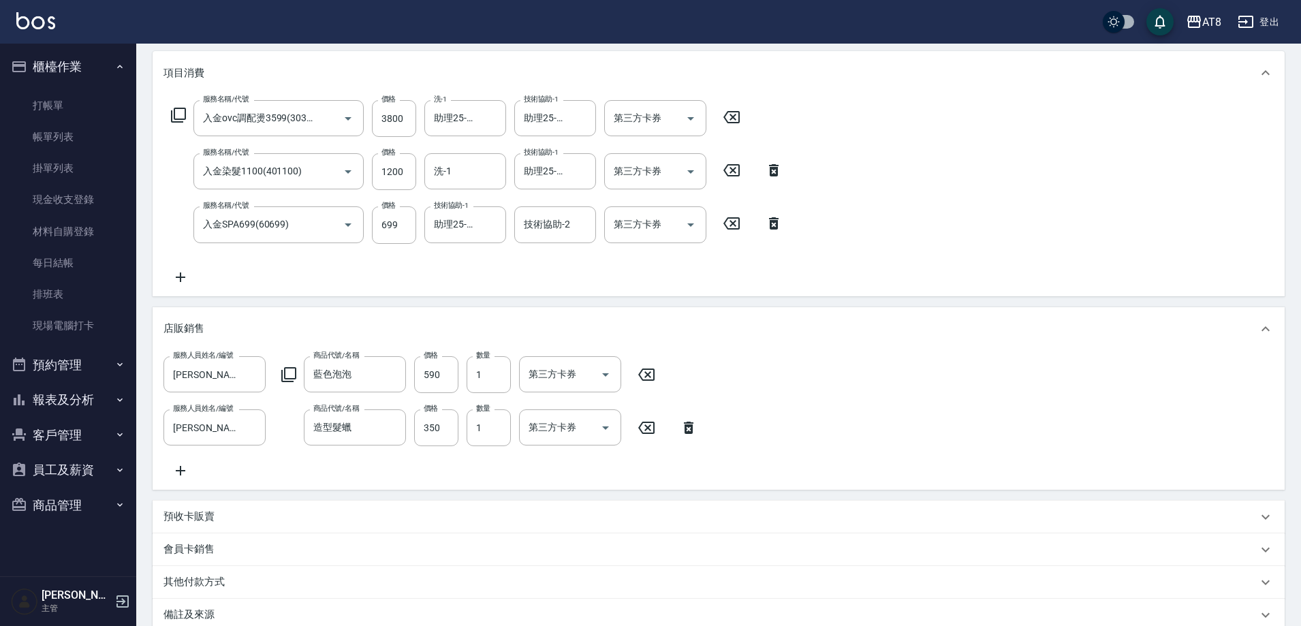
scroll to position [159, 0]
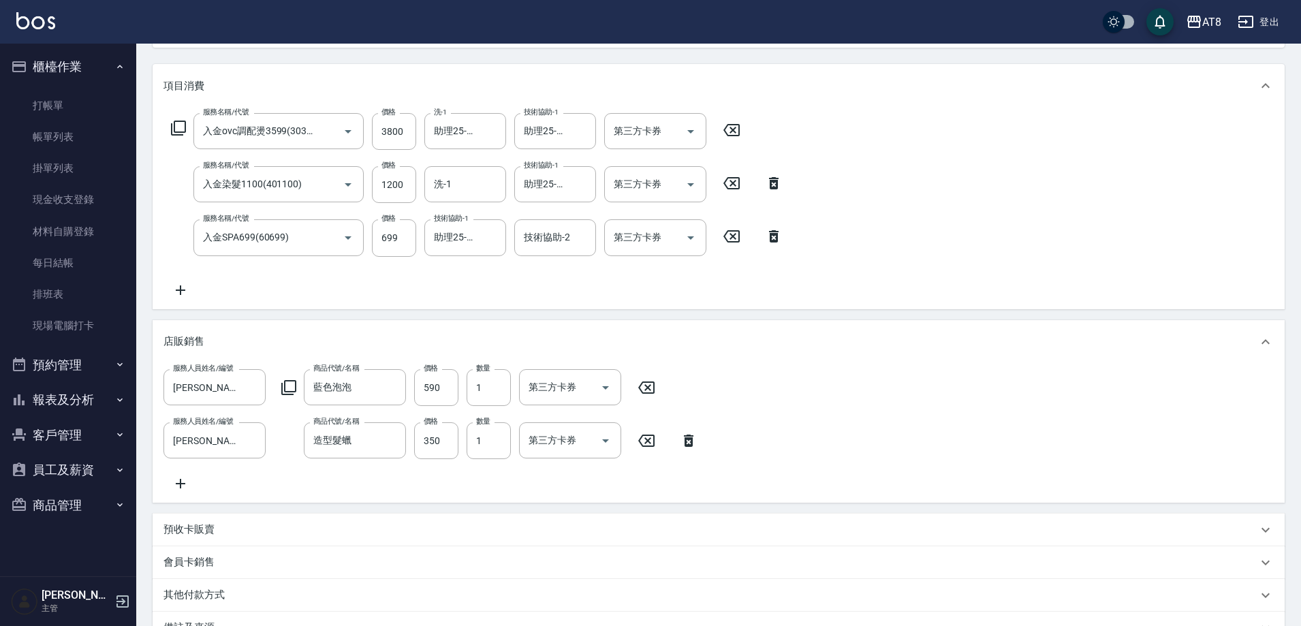
click at [179, 294] on icon at bounding box center [180, 290] width 34 height 16
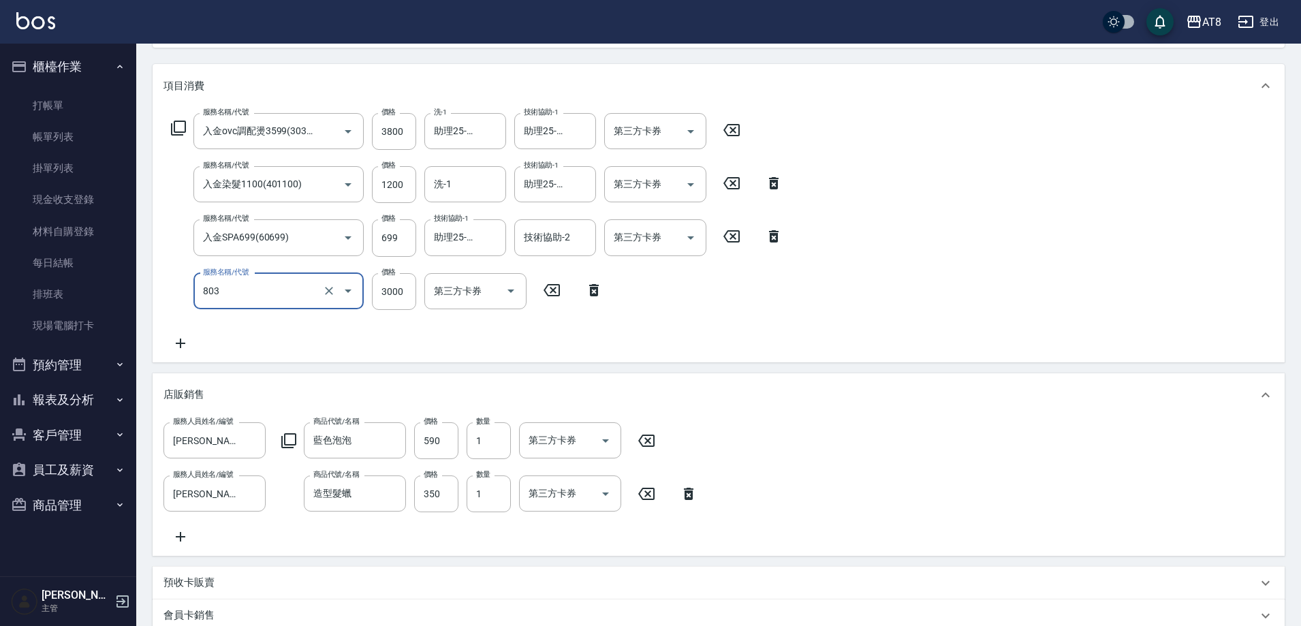
type input "頂級豪華3(803)"
click at [685, 244] on icon "Open" at bounding box center [690, 238] width 16 height 16
type input "2195"
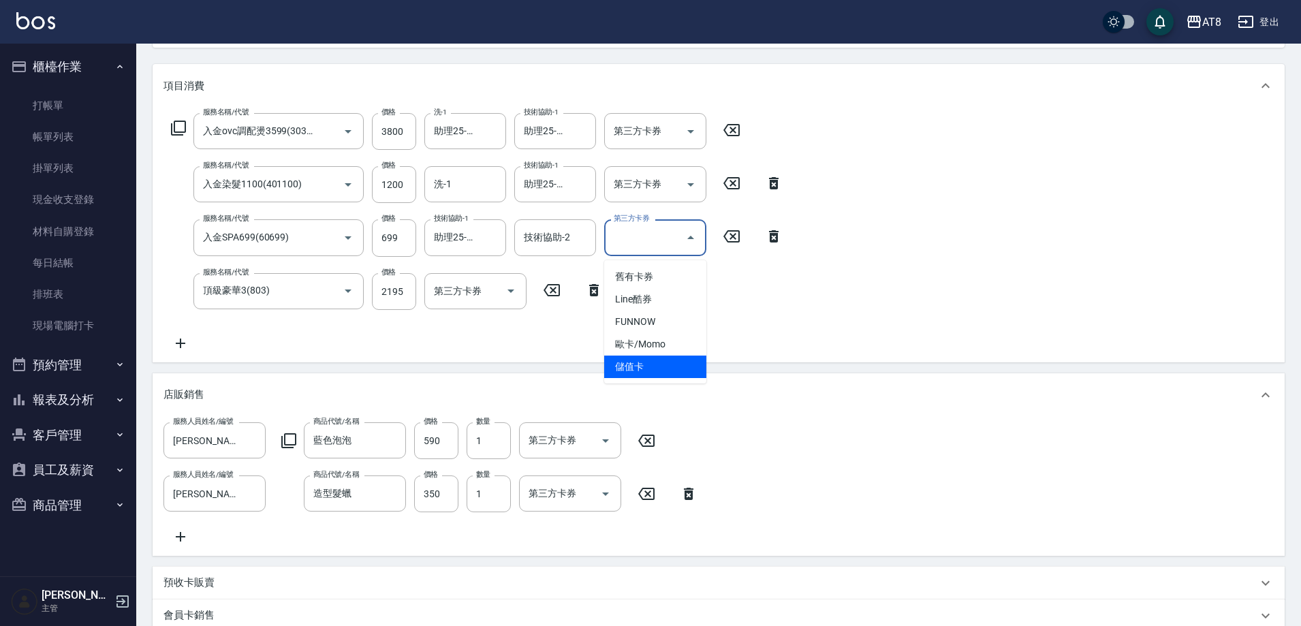
drag, startPoint x: 666, startPoint y: 364, endPoint x: 682, endPoint y: 317, distance: 50.4
click at [667, 362] on span "儲值卡" at bounding box center [655, 367] width 102 height 22
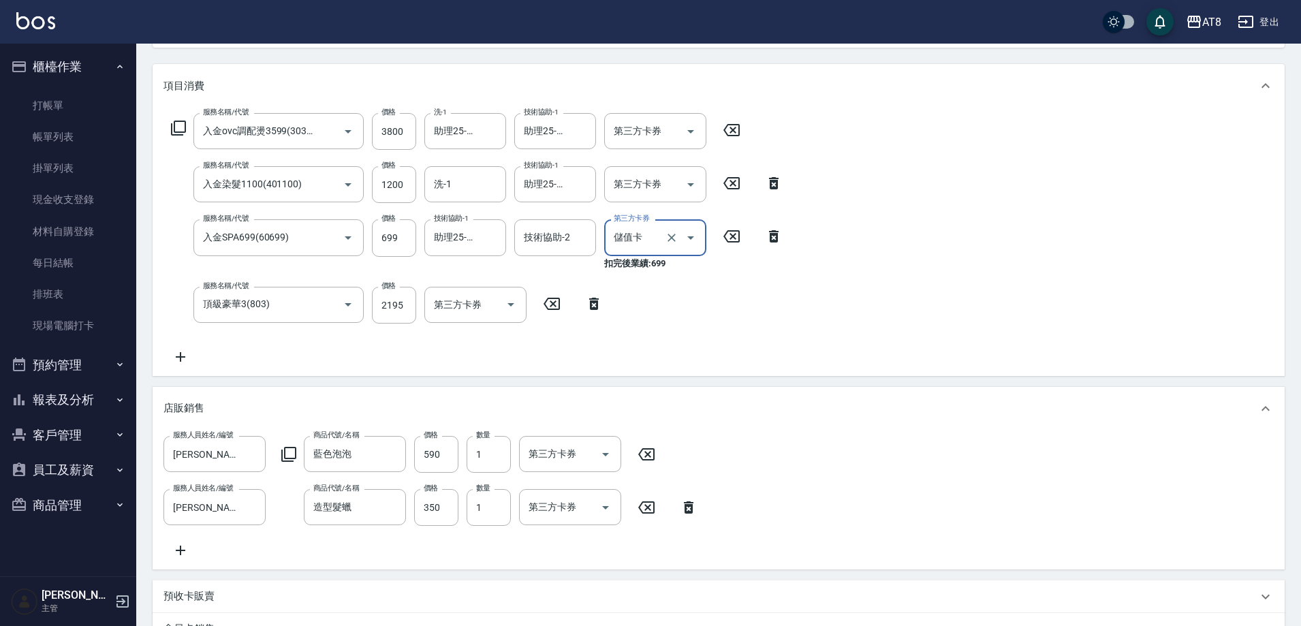
type input "儲值卡"
click at [690, 193] on icon "Open" at bounding box center [690, 184] width 16 height 16
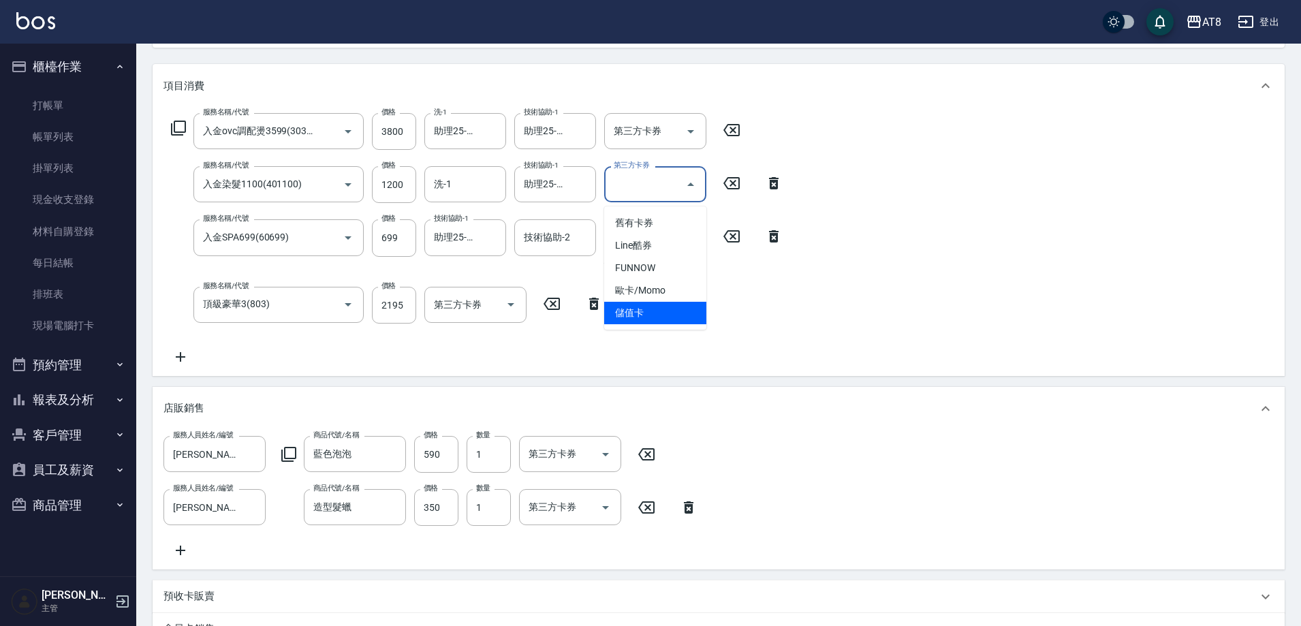
click at [670, 321] on span "儲值卡" at bounding box center [655, 313] width 102 height 22
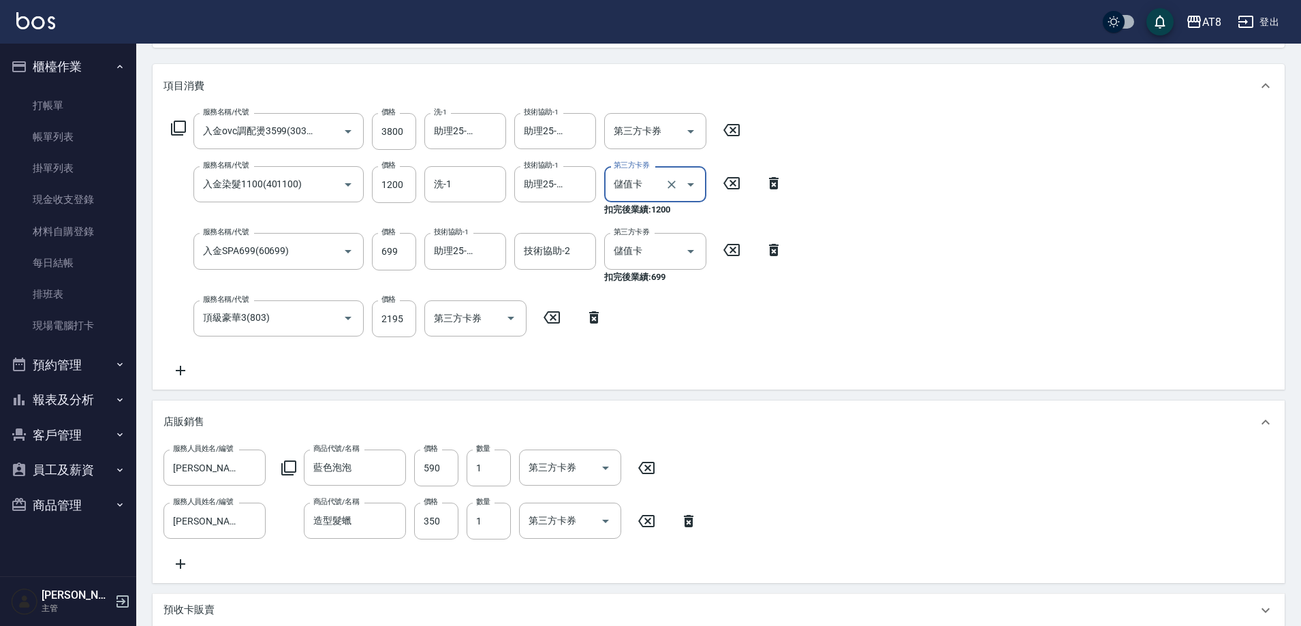
type input "儲值卡"
click at [693, 138] on icon "Open" at bounding box center [690, 131] width 16 height 16
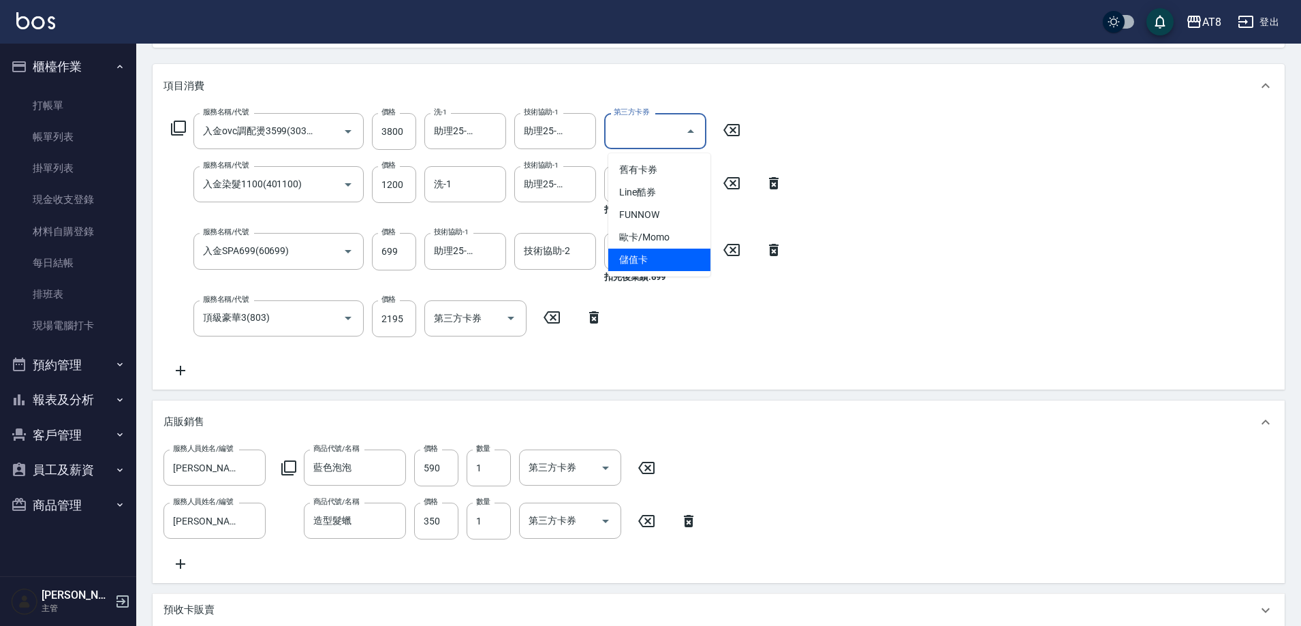
click at [686, 262] on span "儲值卡" at bounding box center [659, 260] width 102 height 22
type input "儲值卡"
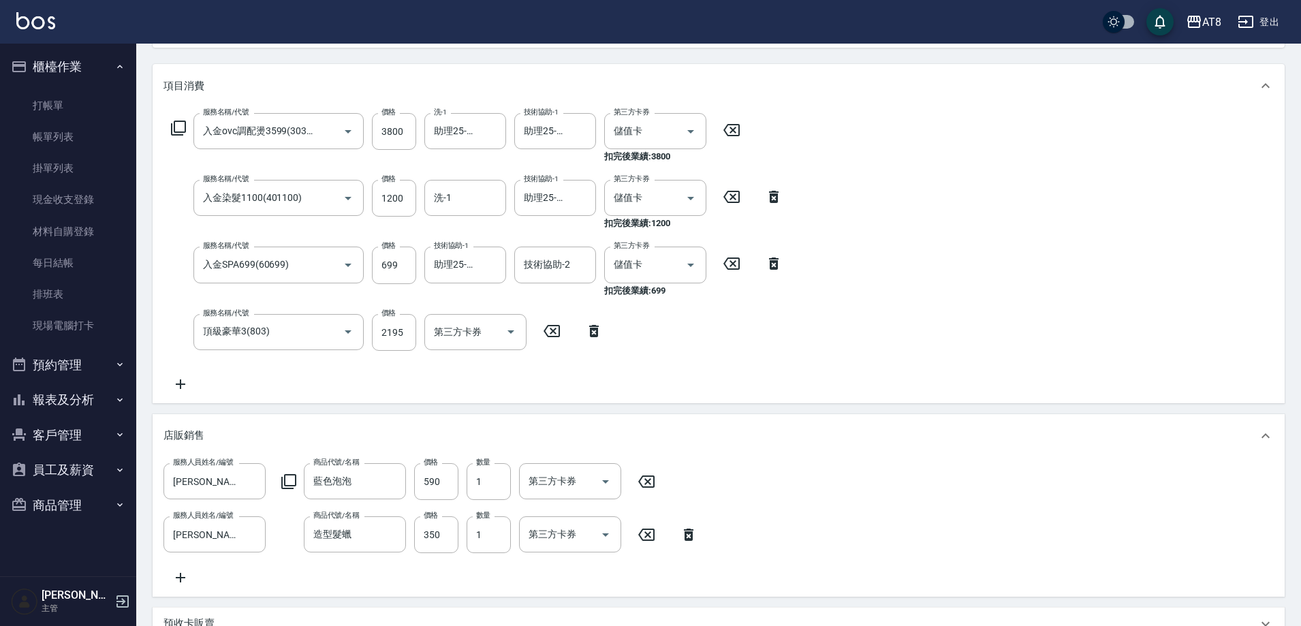
click at [1236, 317] on div "服務名稱/代號 入金ovc調配燙3599(303599) 服務名稱/代號 價格 3800 價格 洗-1 助理25-25 洗-1 技術協助-1 助理25-25 …" at bounding box center [719, 256] width 1132 height 296
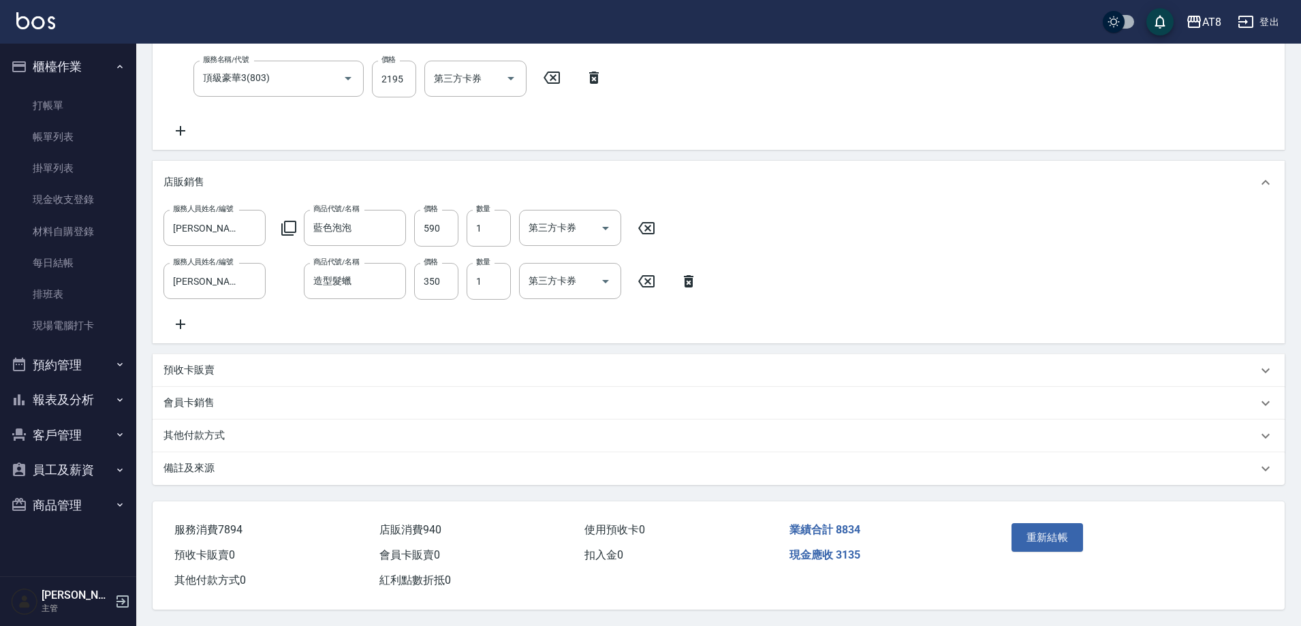
scroll to position [452, 0]
click at [1032, 523] on button "重新結帳" at bounding box center [1047, 537] width 72 height 29
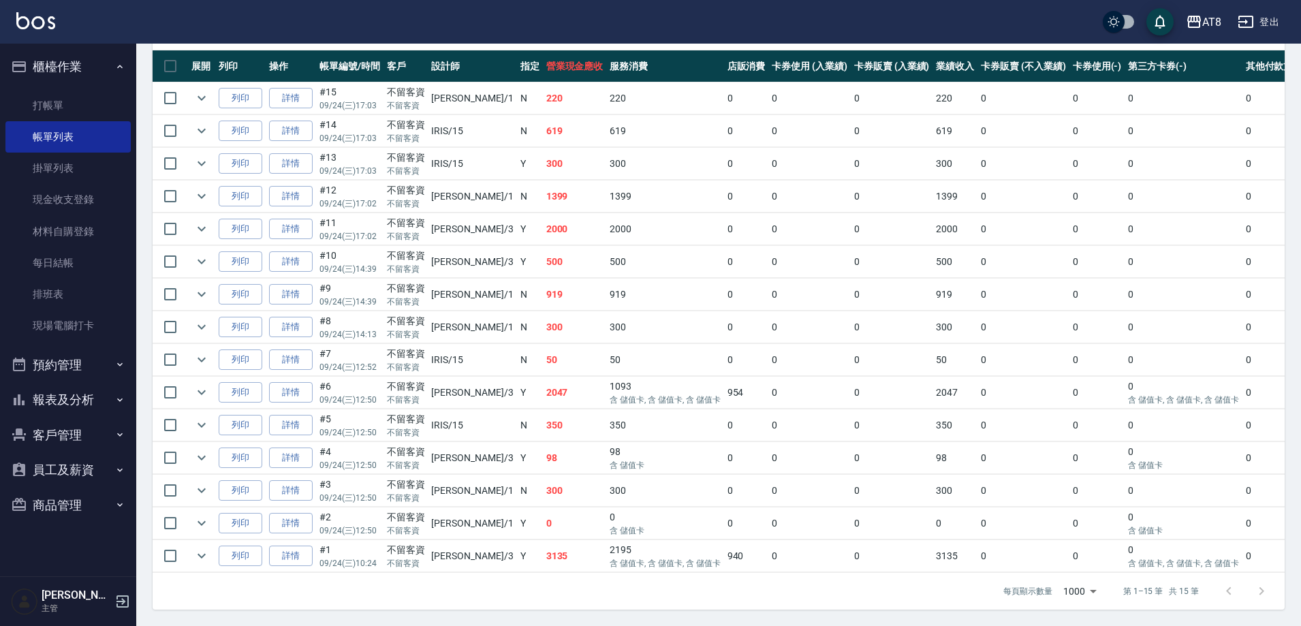
scroll to position [342, 0]
click at [74, 110] on link "打帳單" at bounding box center [67, 105] width 125 height 31
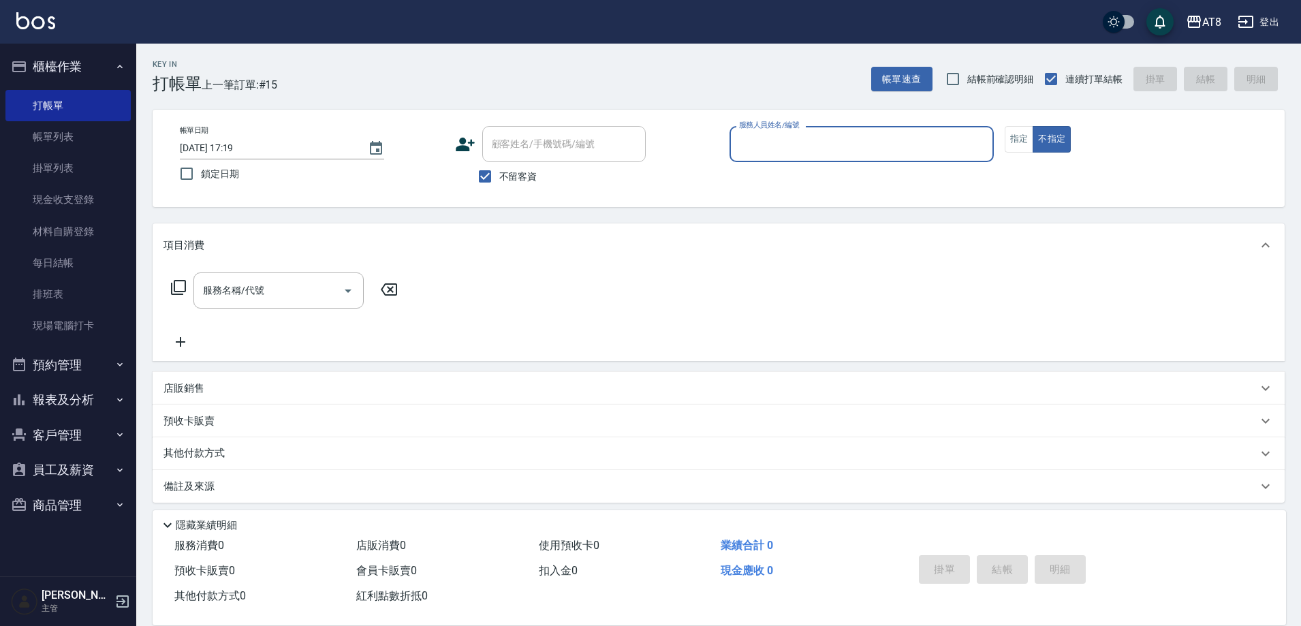
click at [62, 395] on button "報表及分析" at bounding box center [67, 399] width 125 height 35
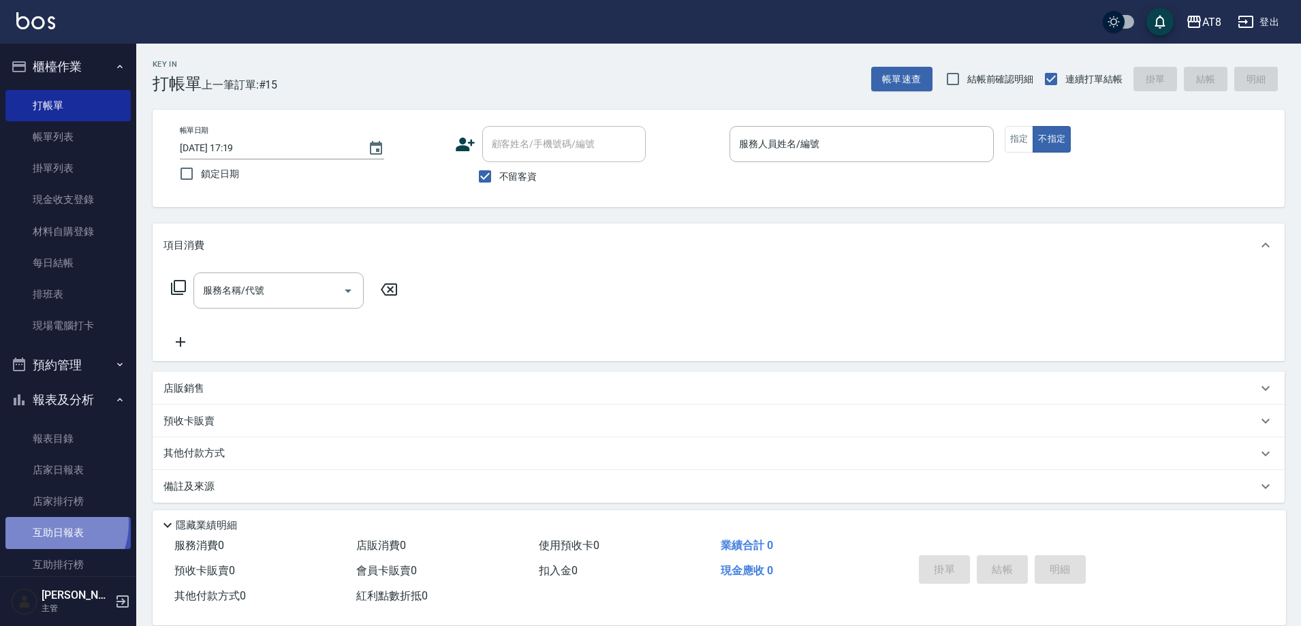
click at [48, 523] on link "互助日報表" at bounding box center [67, 532] width 125 height 31
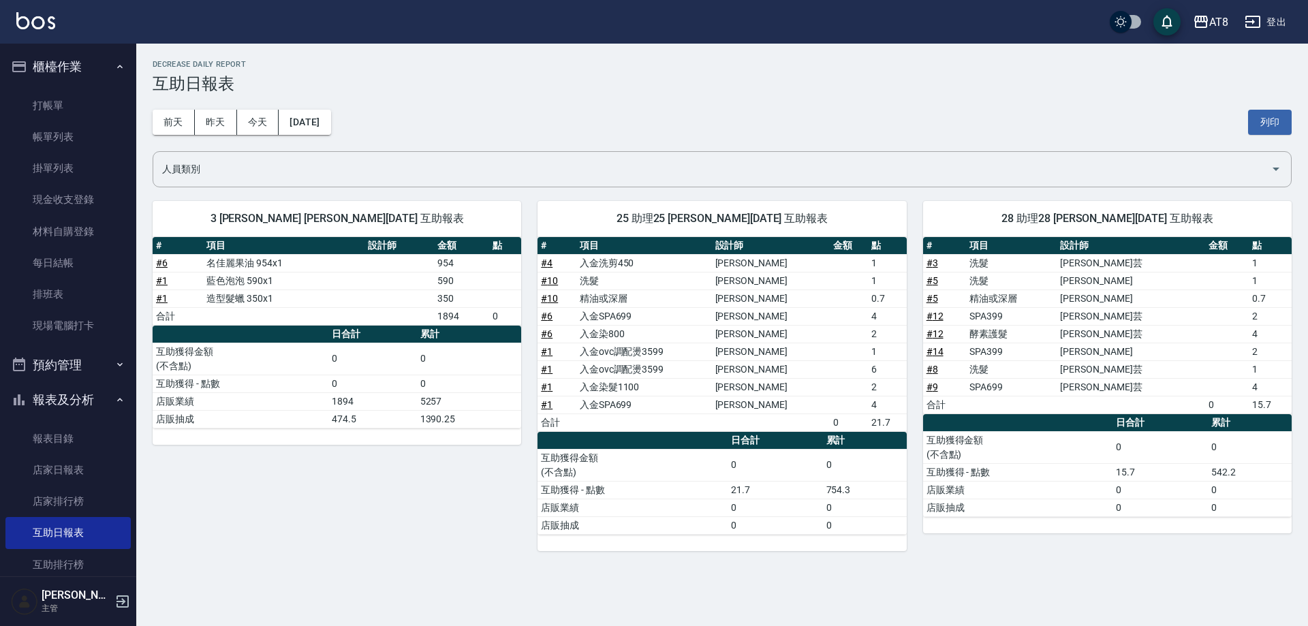
click at [44, 25] on img at bounding box center [35, 20] width 39 height 17
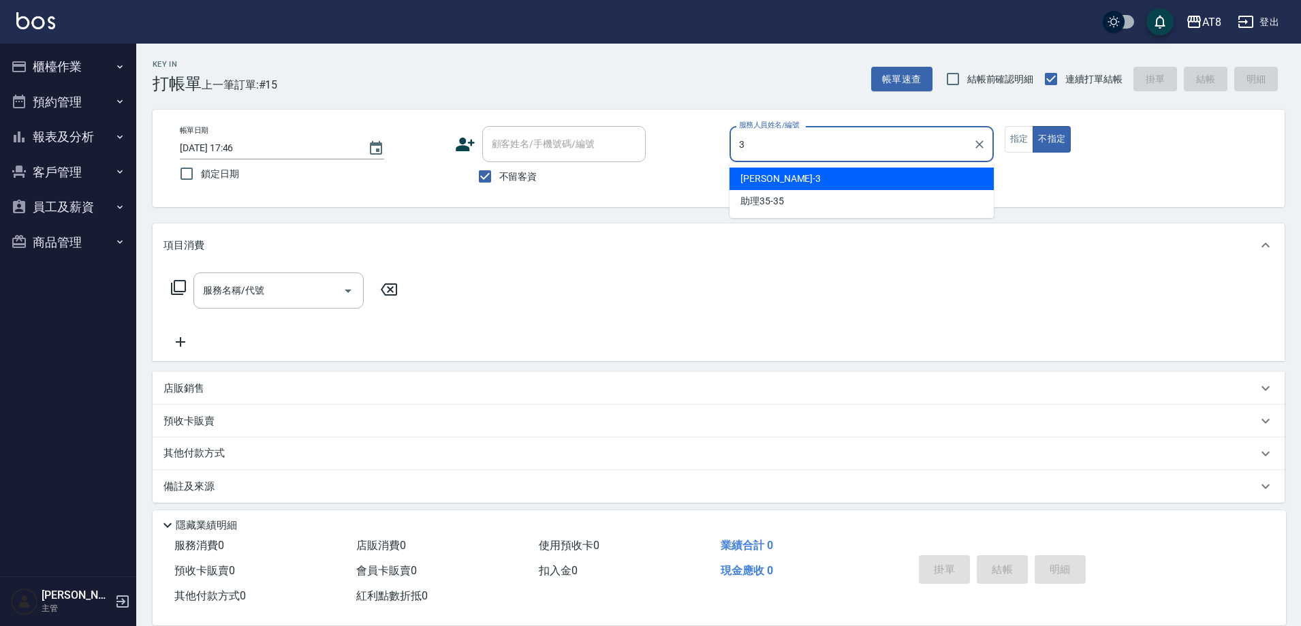
type input "[PERSON_NAME]-3"
type button "false"
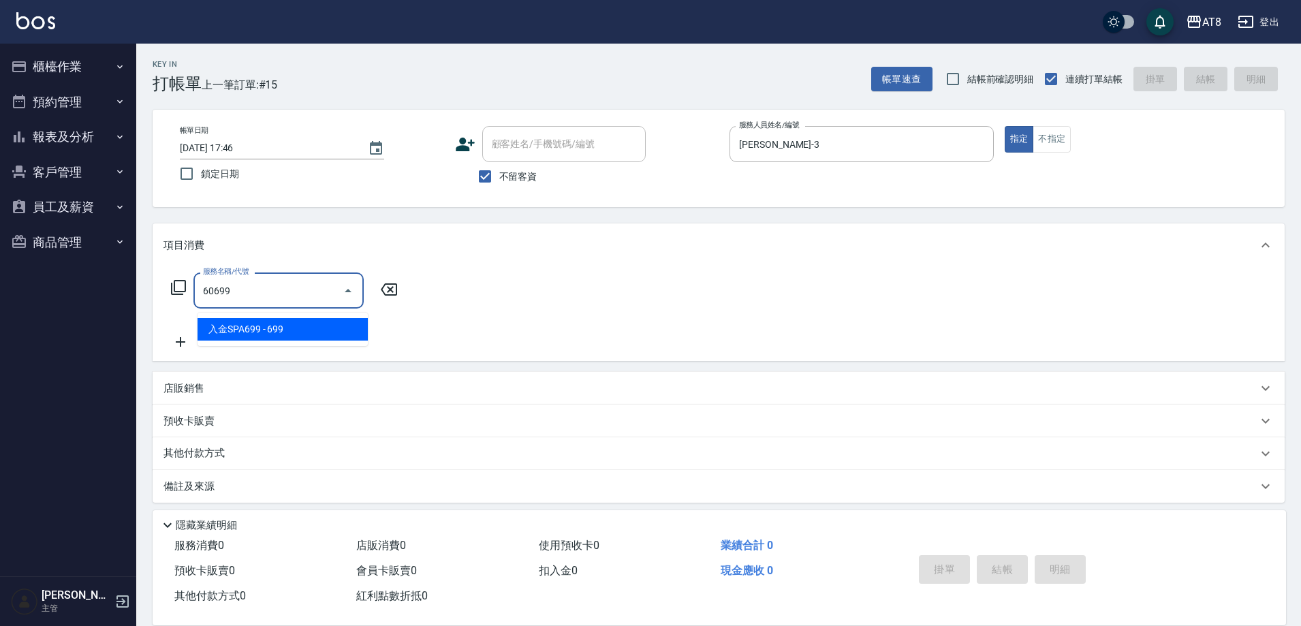
type input "入金SPA699(60699)"
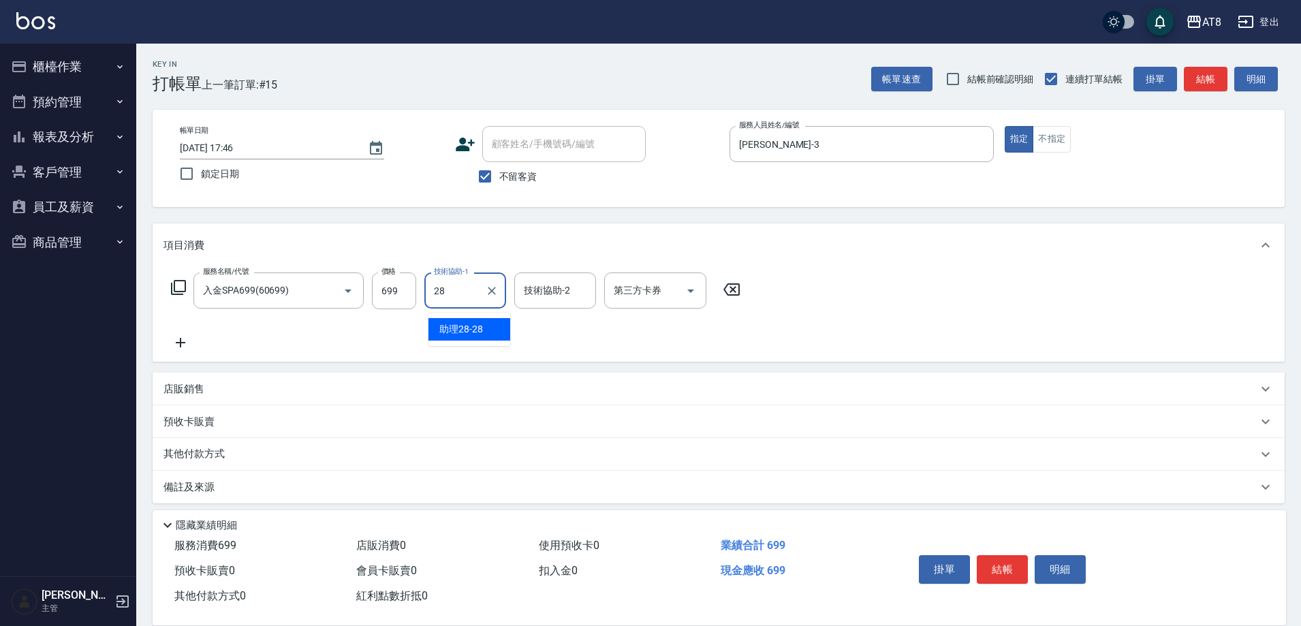
type input "助理28-28"
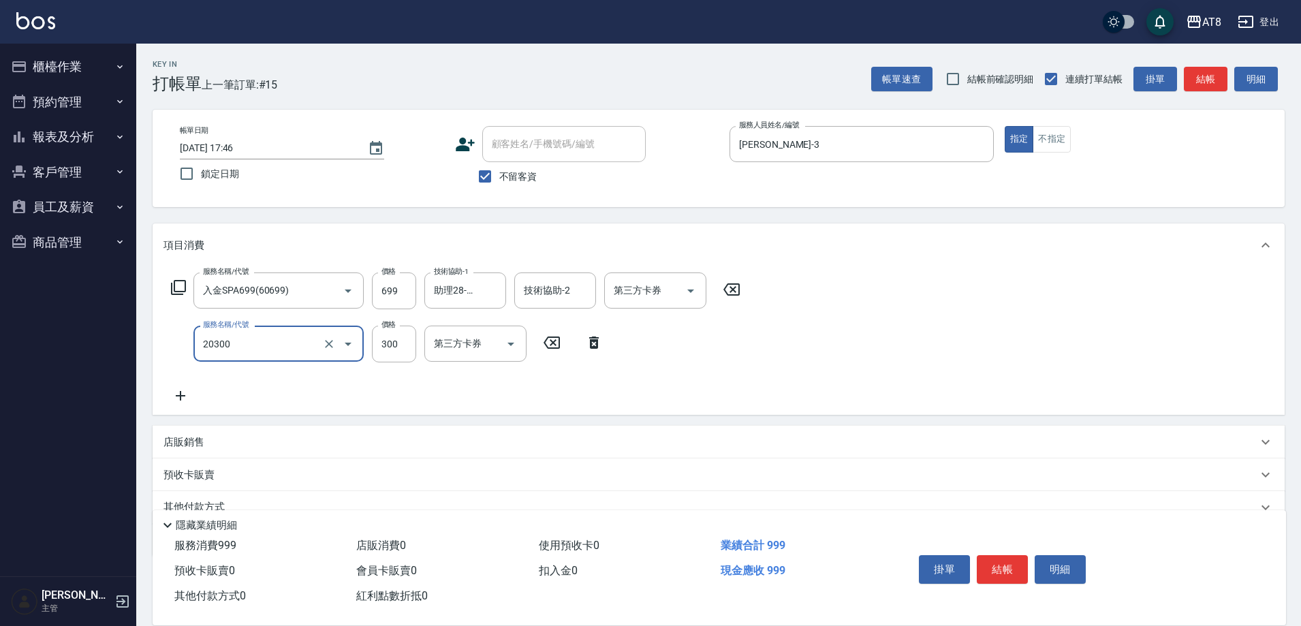
type input "入金剪髮300(20300)"
type input "350"
click at [986, 558] on button "結帳" at bounding box center [1002, 569] width 51 height 29
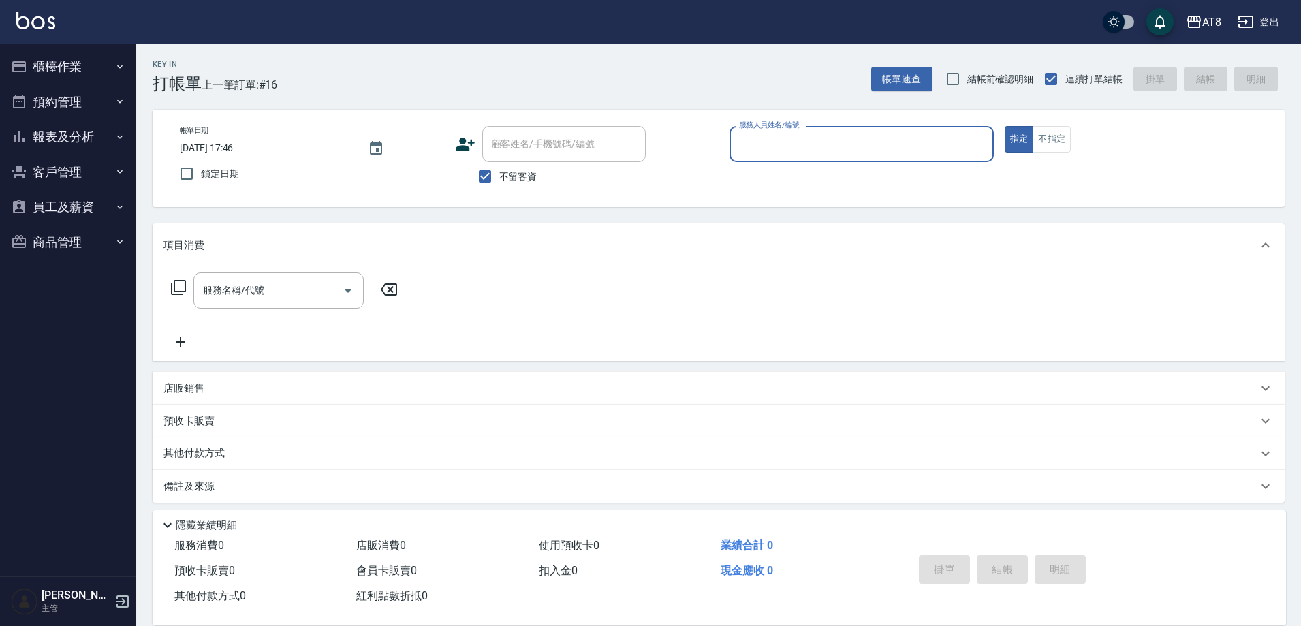
click at [82, 137] on button "報表及分析" at bounding box center [67, 136] width 125 height 35
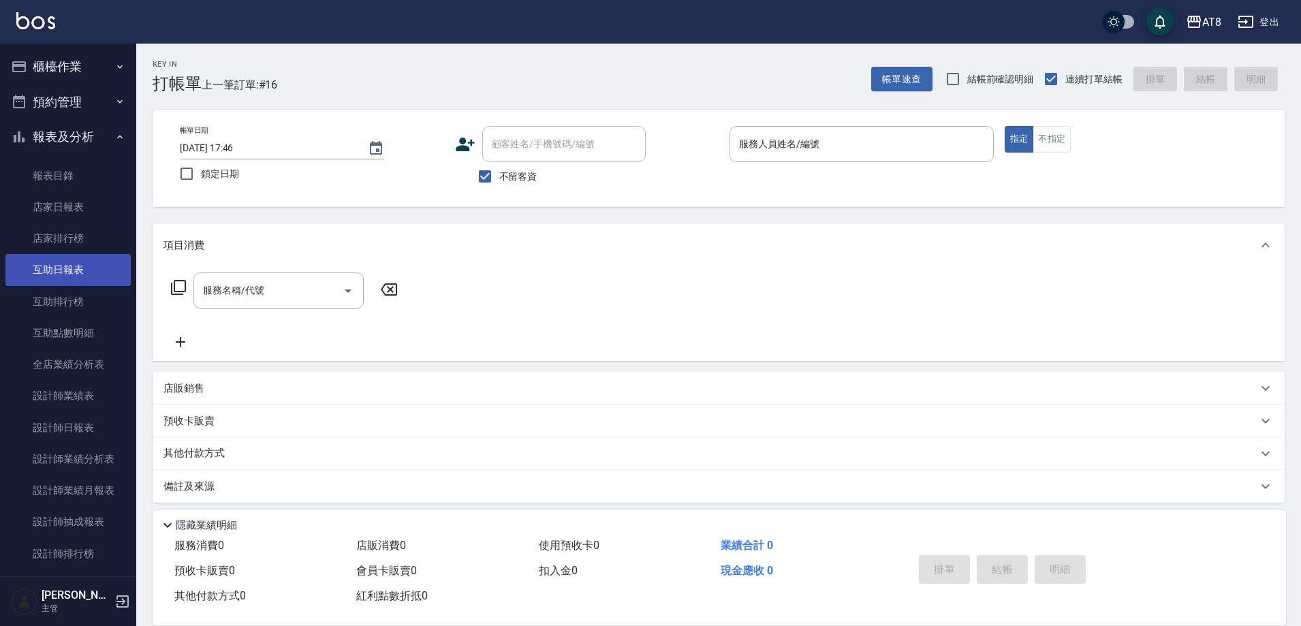
click at [80, 272] on link "互助日報表" at bounding box center [67, 269] width 125 height 31
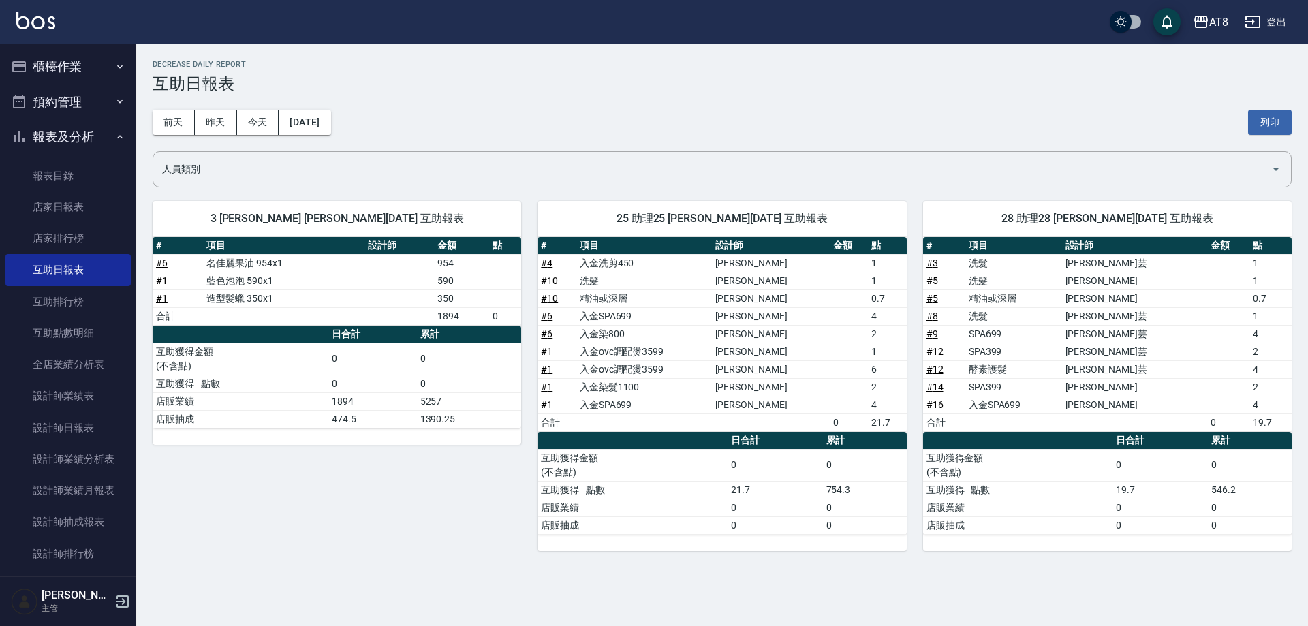
click at [38, 16] on img at bounding box center [35, 20] width 39 height 17
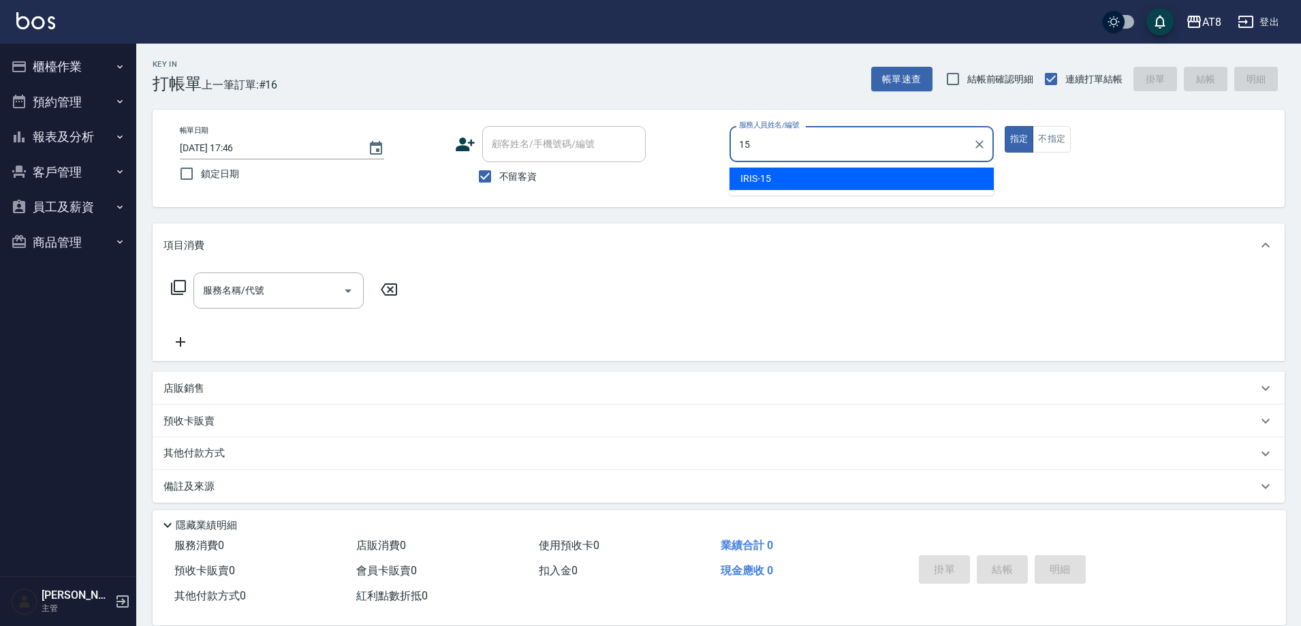
type input "IRIS-15"
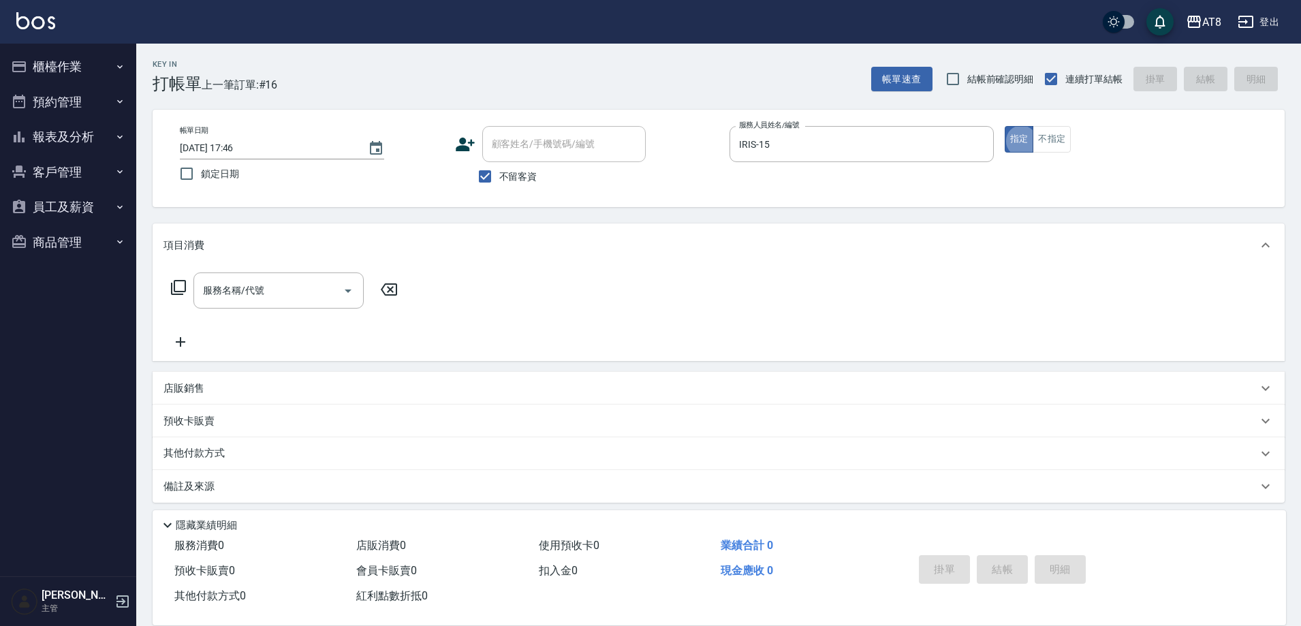
type button "true"
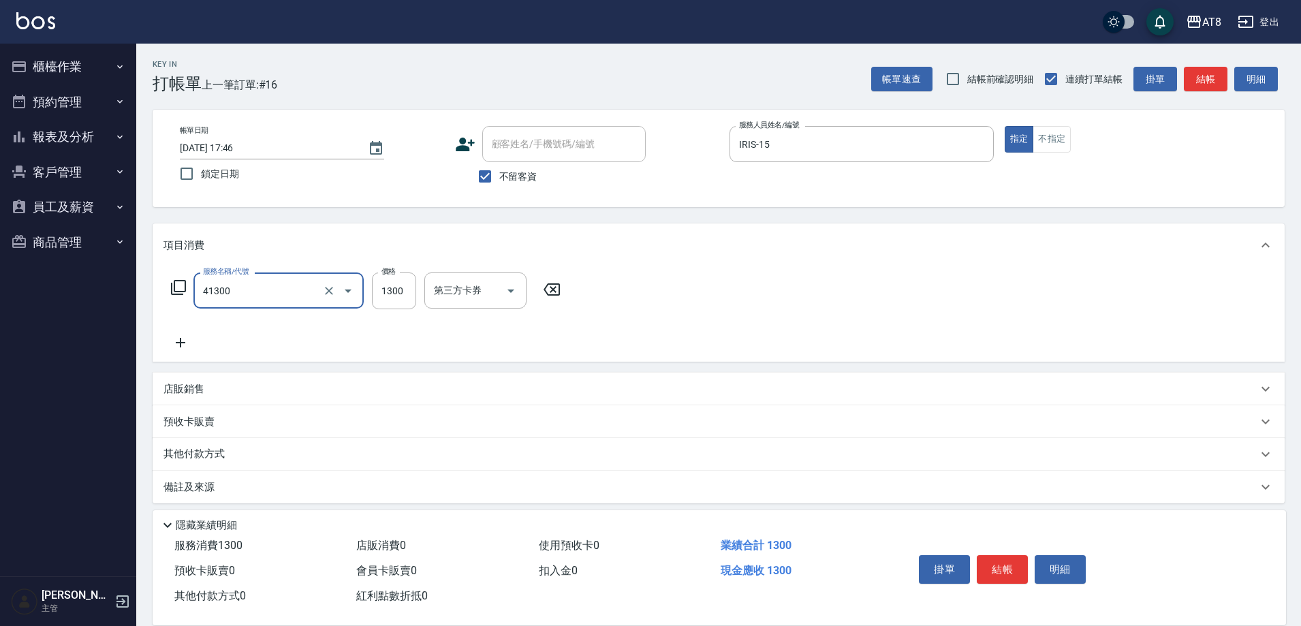
type input "染髮(41300)"
click at [322, 292] on icon "Clear" at bounding box center [329, 291] width 14 height 14
type input "入金染髮1300(401300)"
click at [1000, 560] on button "結帳" at bounding box center [1002, 569] width 51 height 29
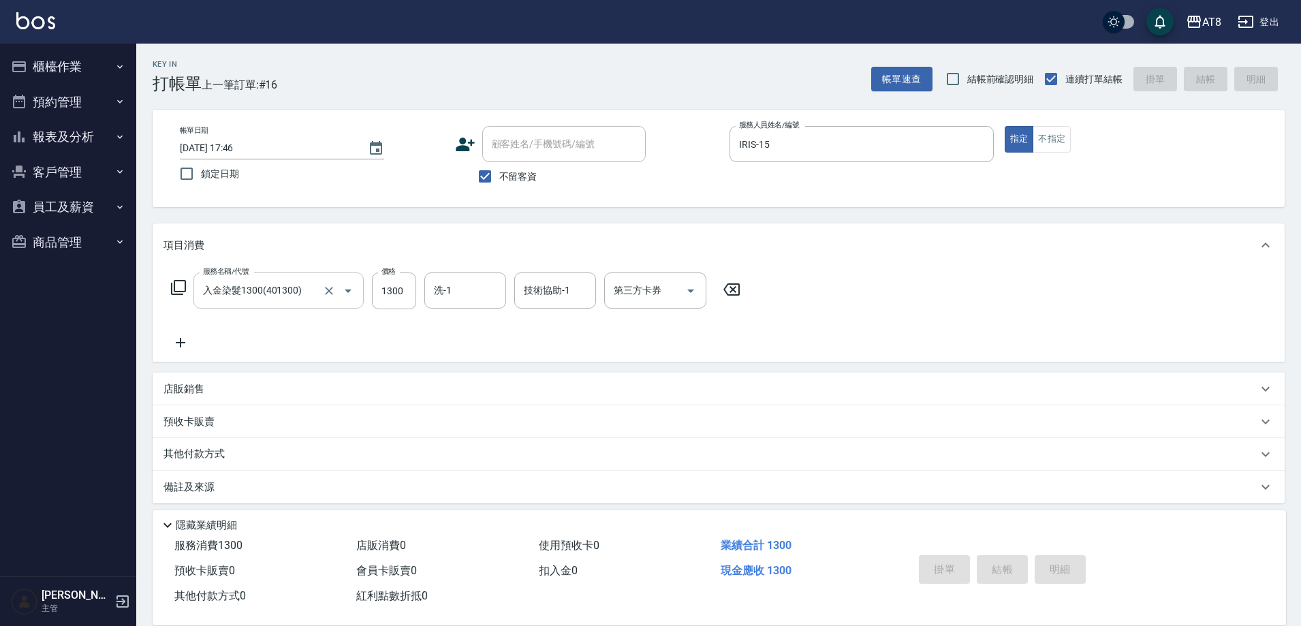
type input "[DATE] 17:51"
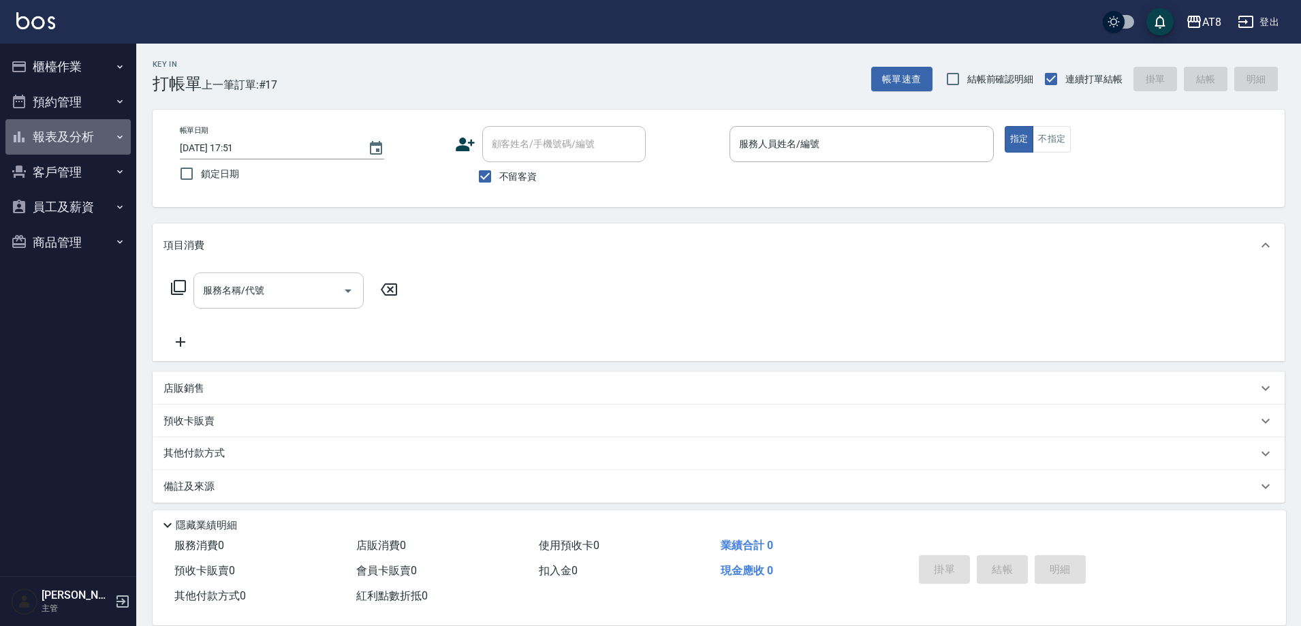
click at [52, 131] on button "報表及分析" at bounding box center [67, 136] width 125 height 35
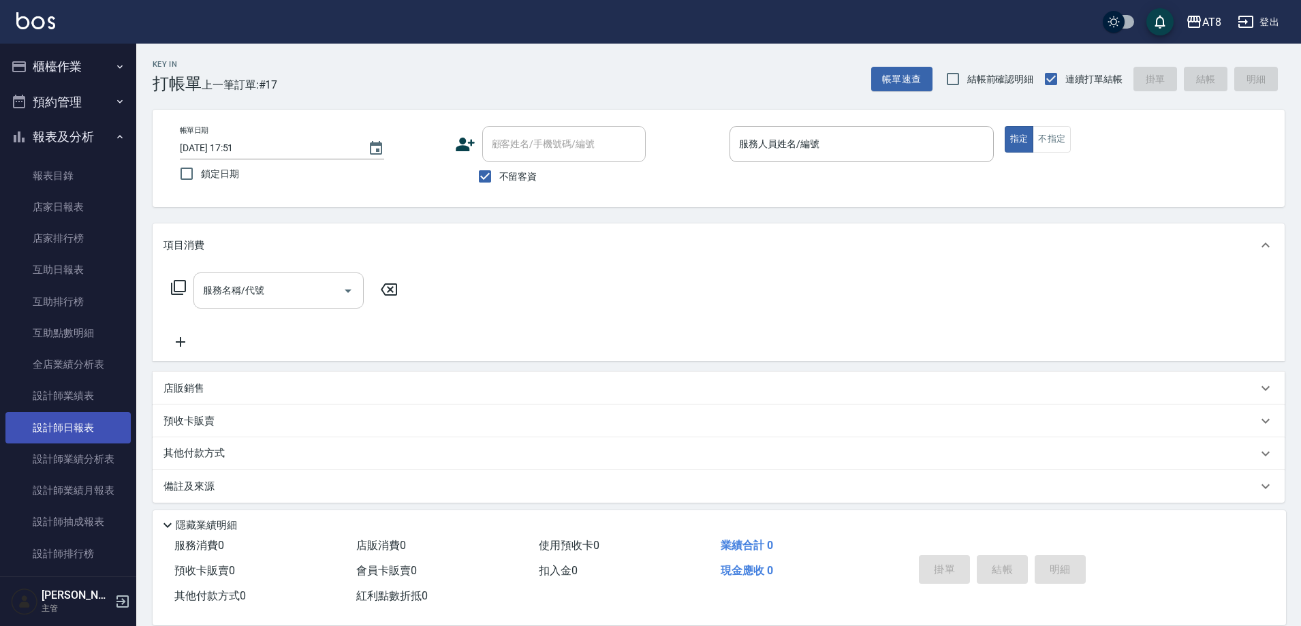
click at [61, 431] on link "設計師日報表" at bounding box center [67, 427] width 125 height 31
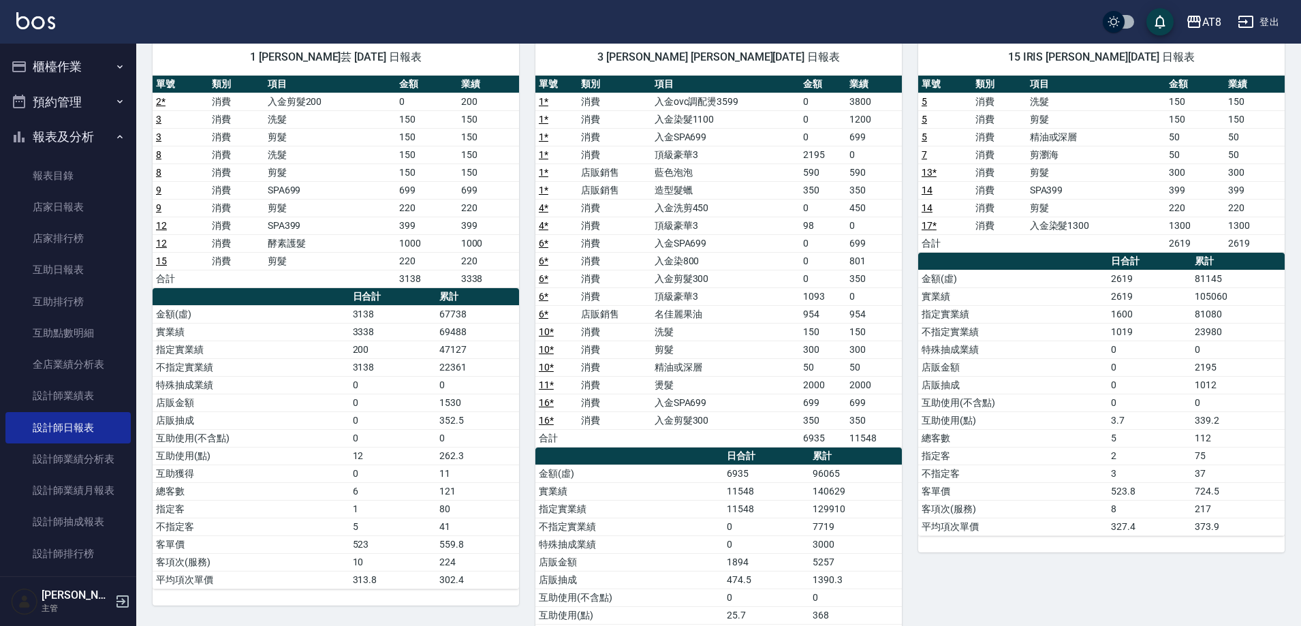
scroll to position [92, 0]
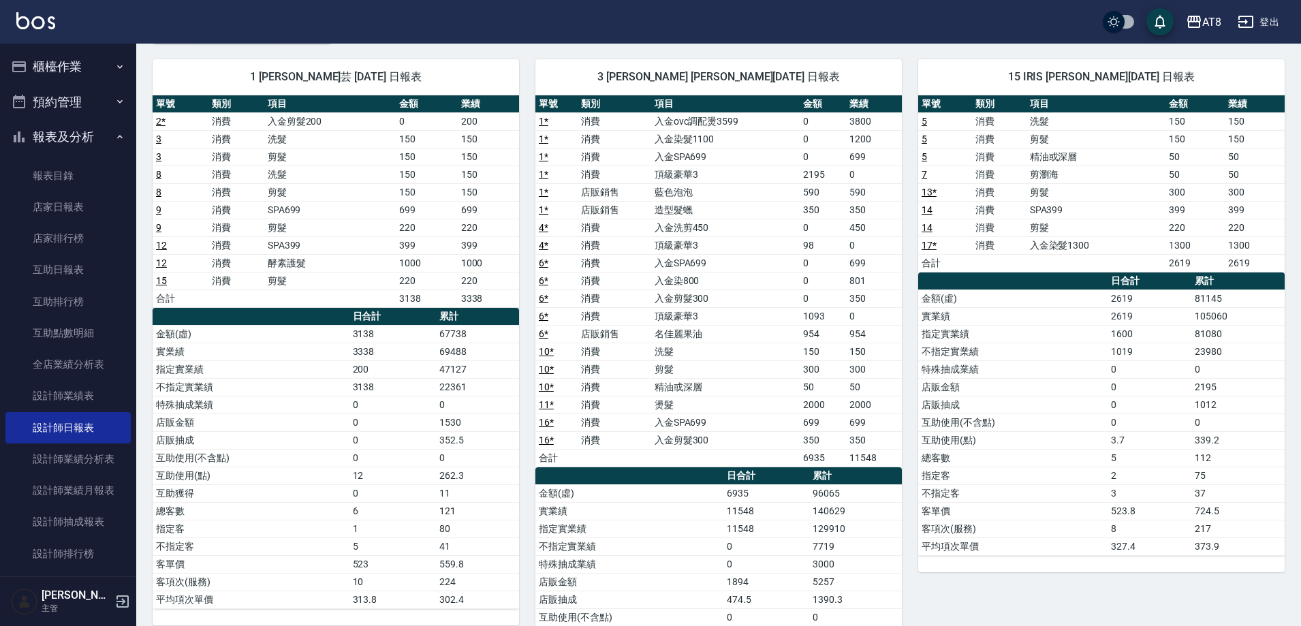
click at [17, 18] on img at bounding box center [35, 20] width 39 height 17
